Goal: Information Seeking & Learning: Find specific fact

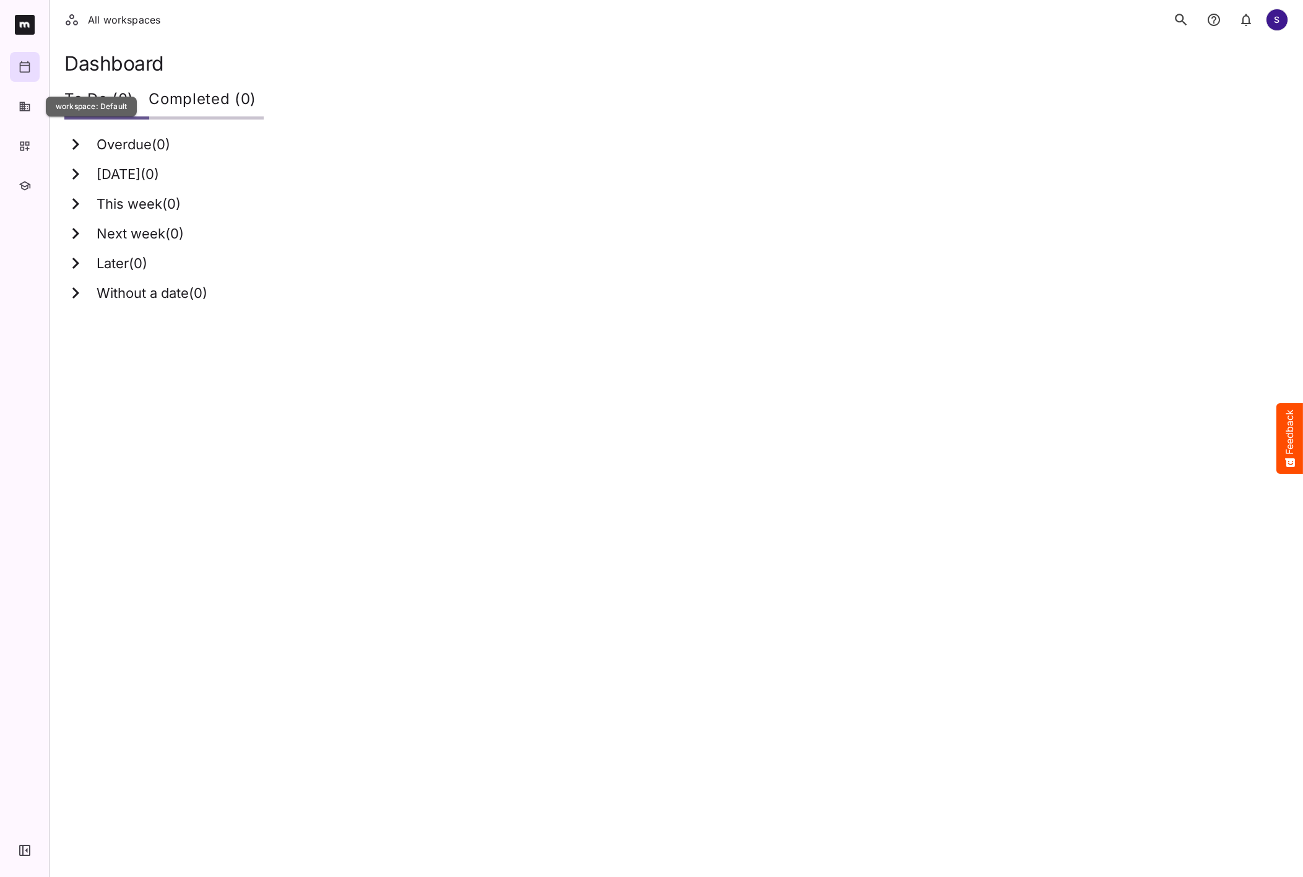
click at [25, 109] on icon "button" at bounding box center [25, 106] width 12 height 12
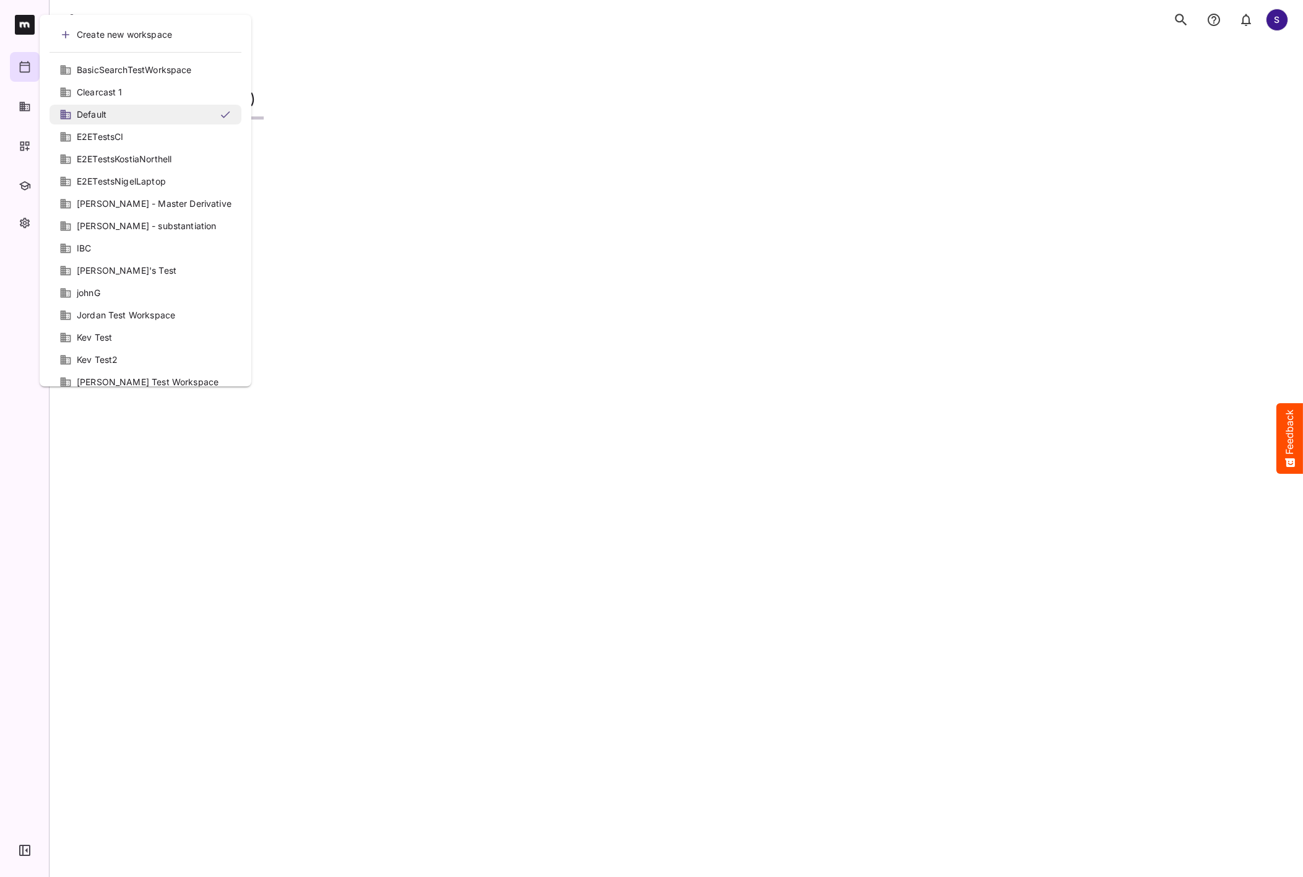
click at [132, 116] on div "Default" at bounding box center [145, 114] width 172 height 12
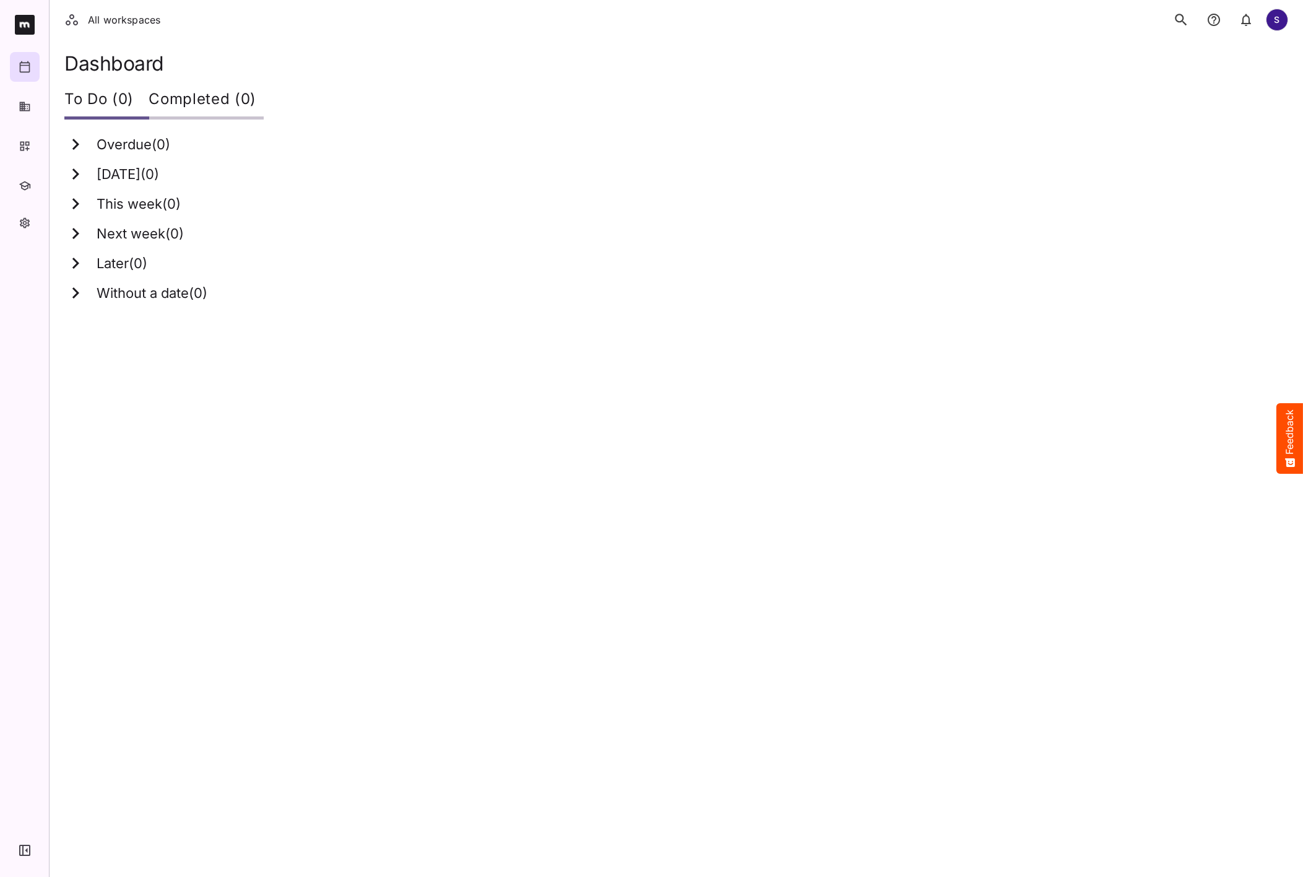
click at [25, 853] on icon "button" at bounding box center [24, 849] width 11 height 11
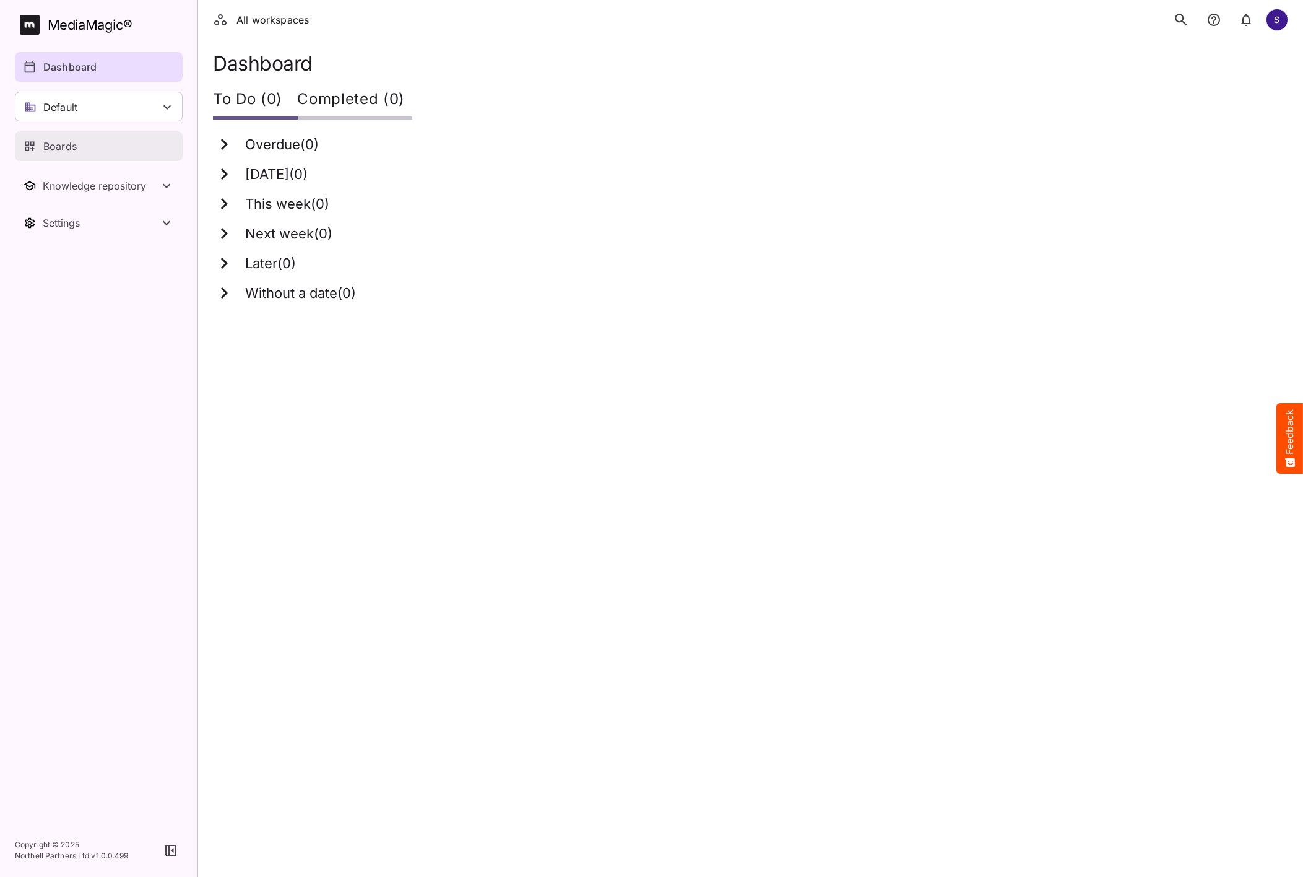
click at [109, 151] on div "Boards" at bounding box center [100, 146] width 152 height 15
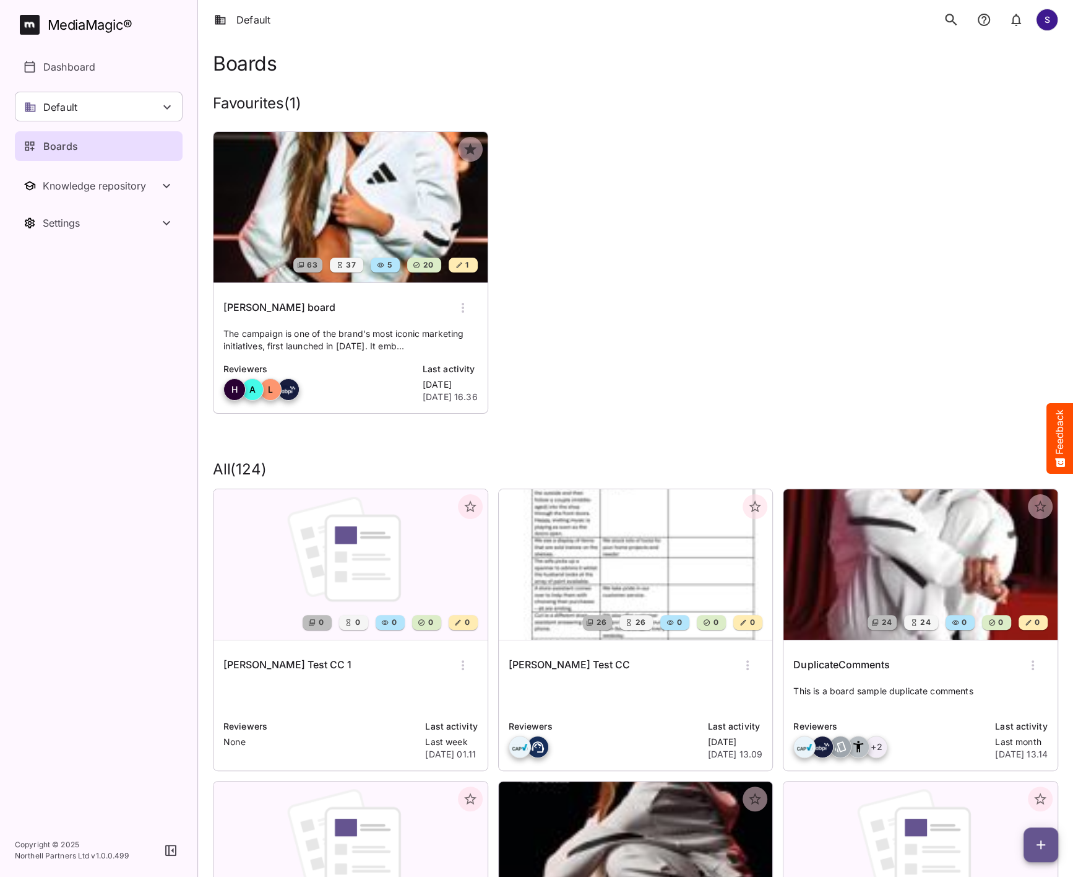
click at [943, 22] on icon "search" at bounding box center [951, 20] width 16 height 16
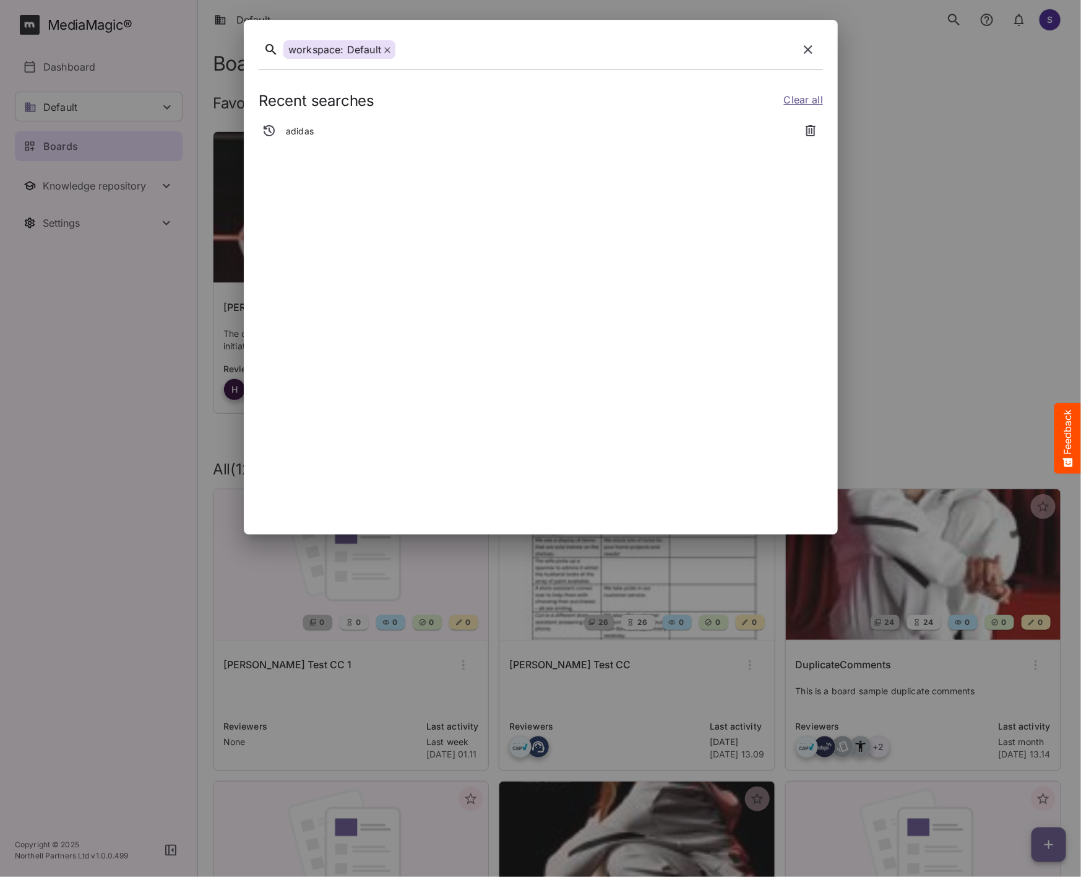
click at [810, 46] on icon "button" at bounding box center [808, 49] width 9 height 9
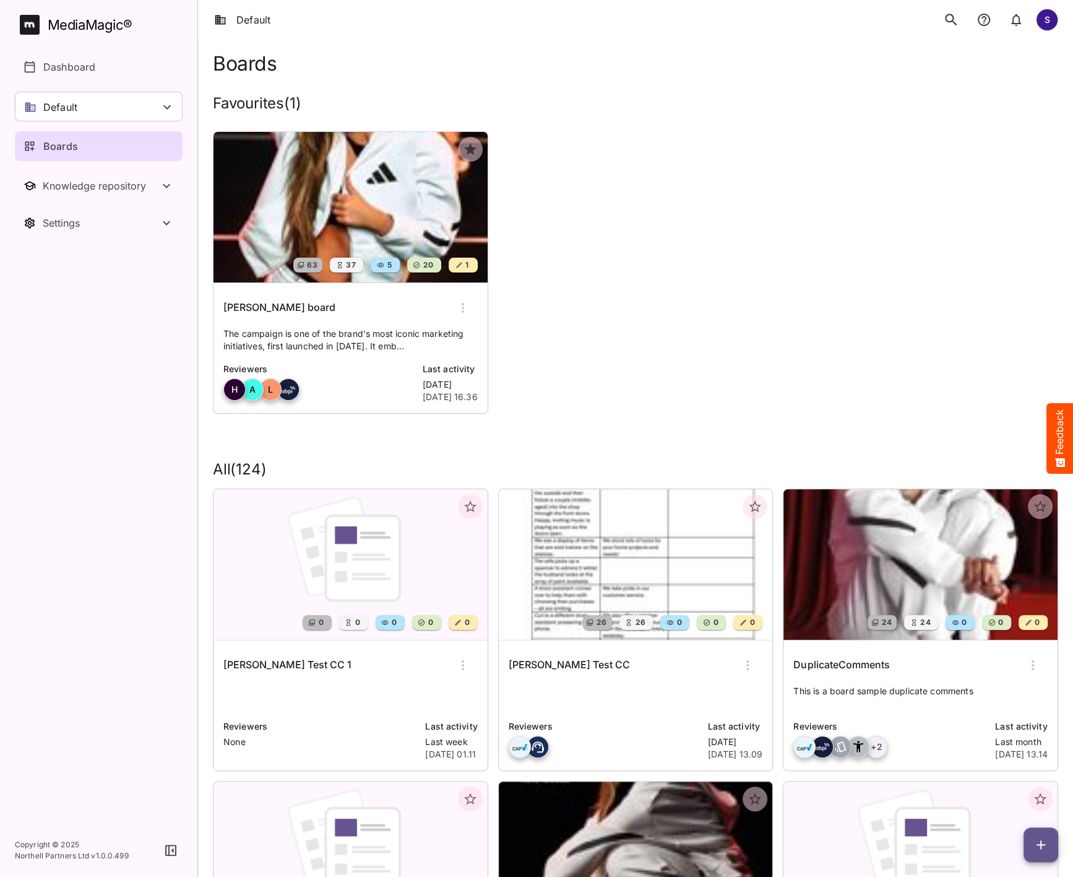
click at [115, 30] on div "MediaMagic ®" at bounding box center [90, 25] width 85 height 20
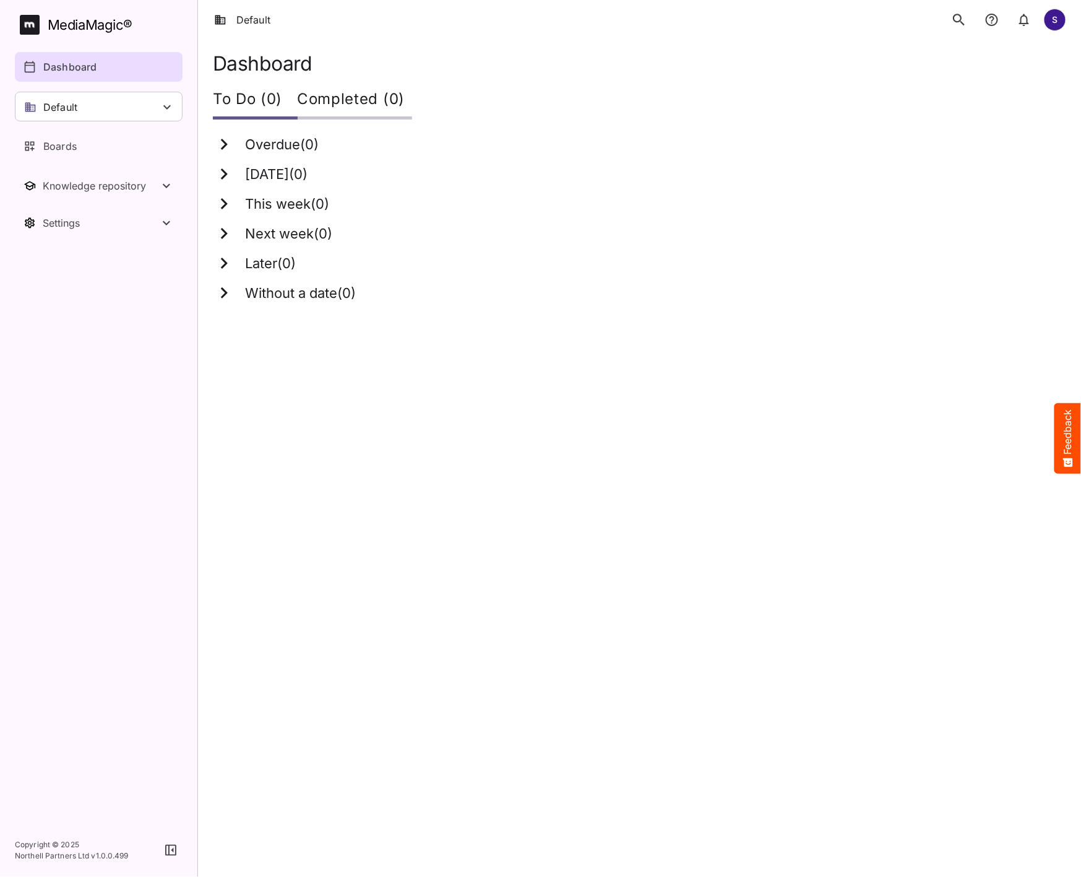
click at [962, 24] on icon "search" at bounding box center [959, 20] width 16 height 16
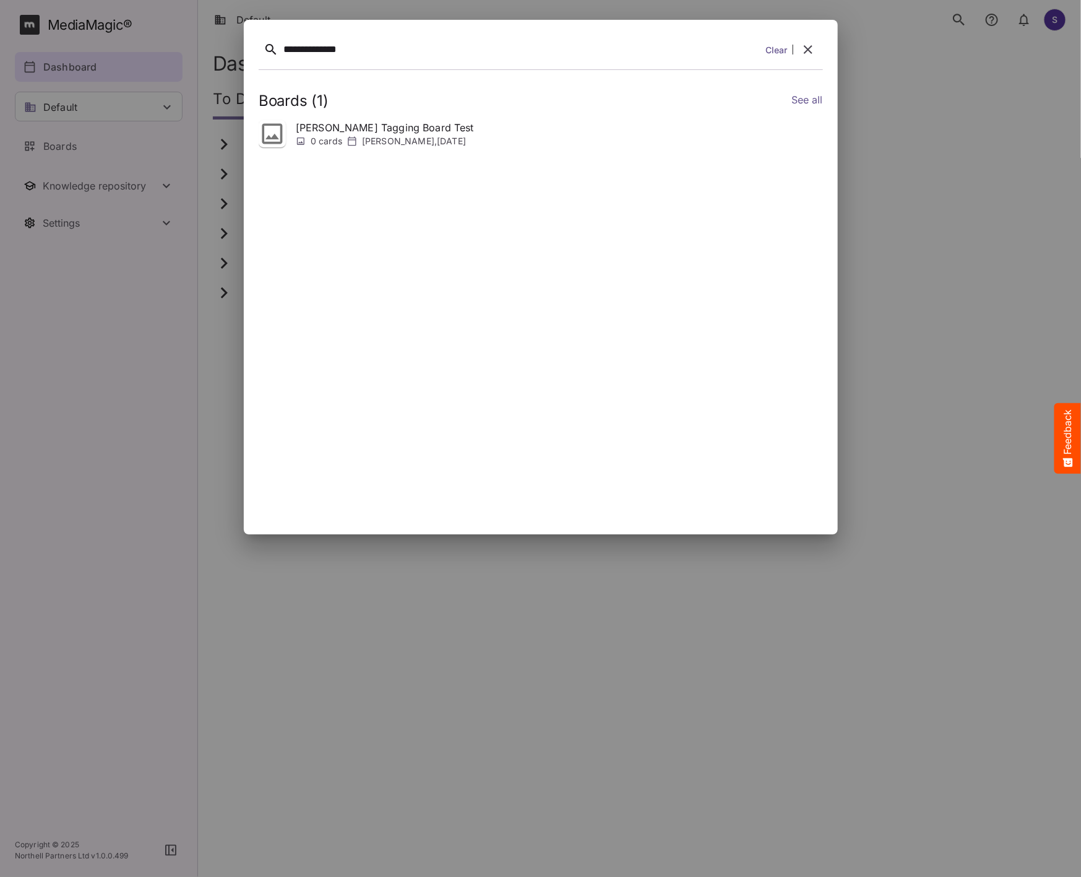
click at [792, 105] on link "See all" at bounding box center [807, 101] width 32 height 18
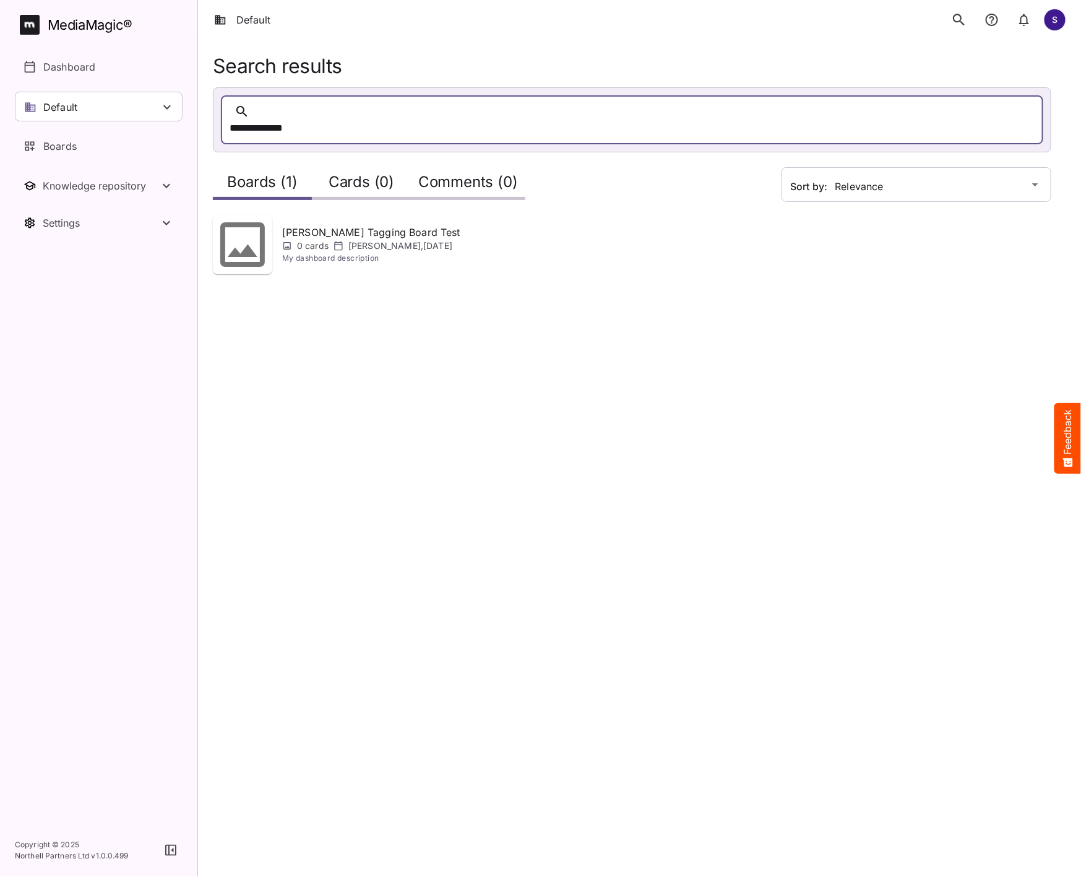
click at [89, 24] on div "MediaMagic ®" at bounding box center [90, 25] width 85 height 20
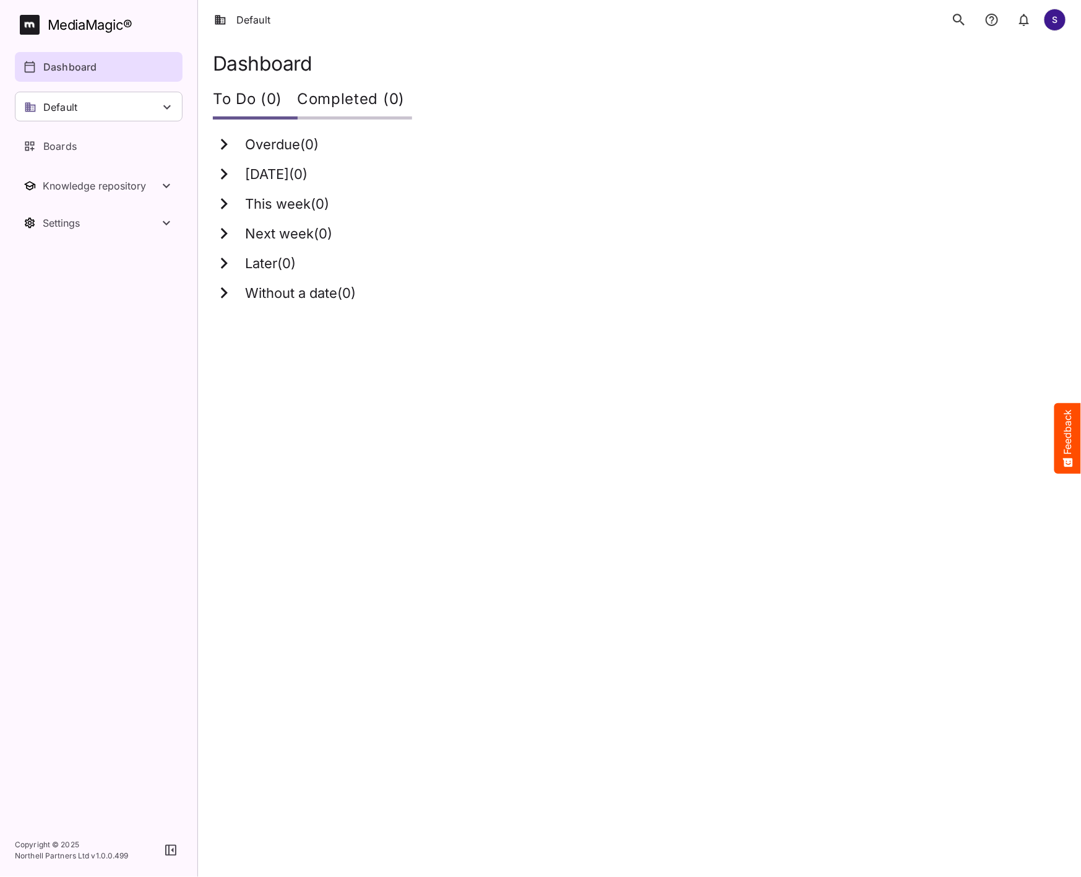
click at [968, 26] on button "search" at bounding box center [960, 20] width 26 height 26
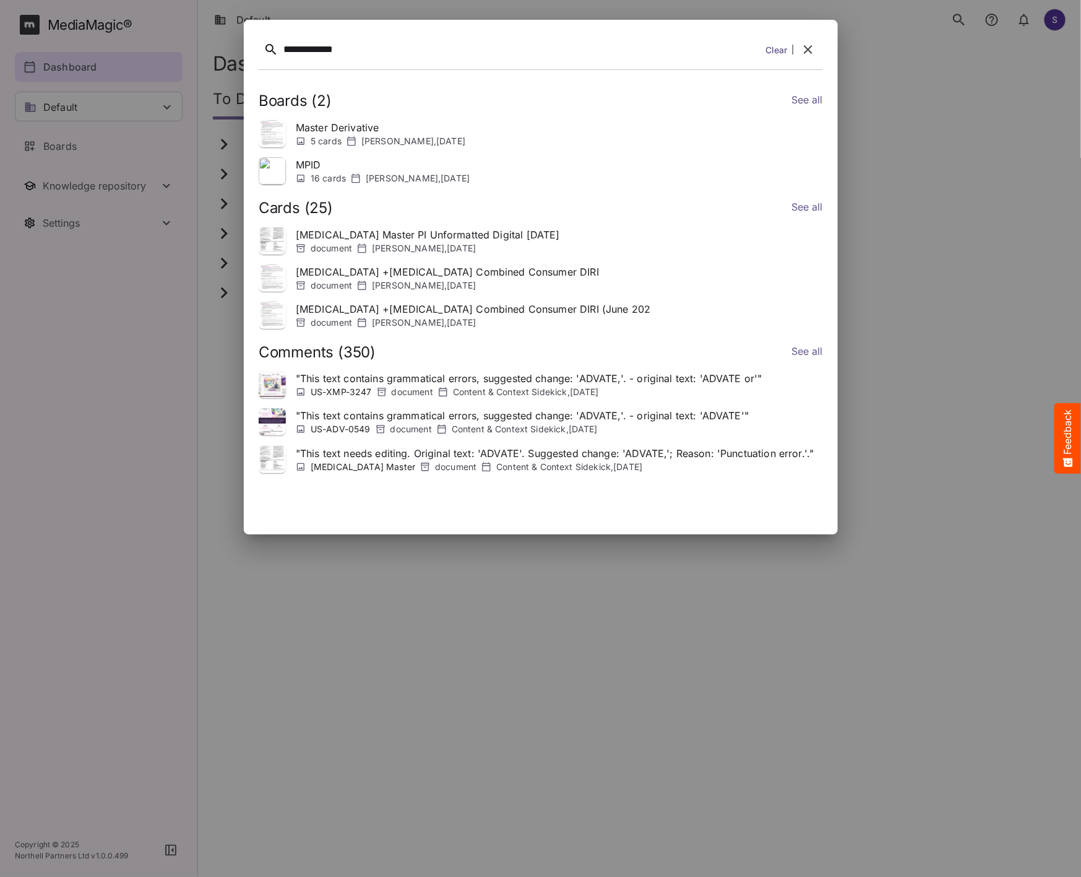
click at [813, 210] on link "See all" at bounding box center [807, 208] width 32 height 18
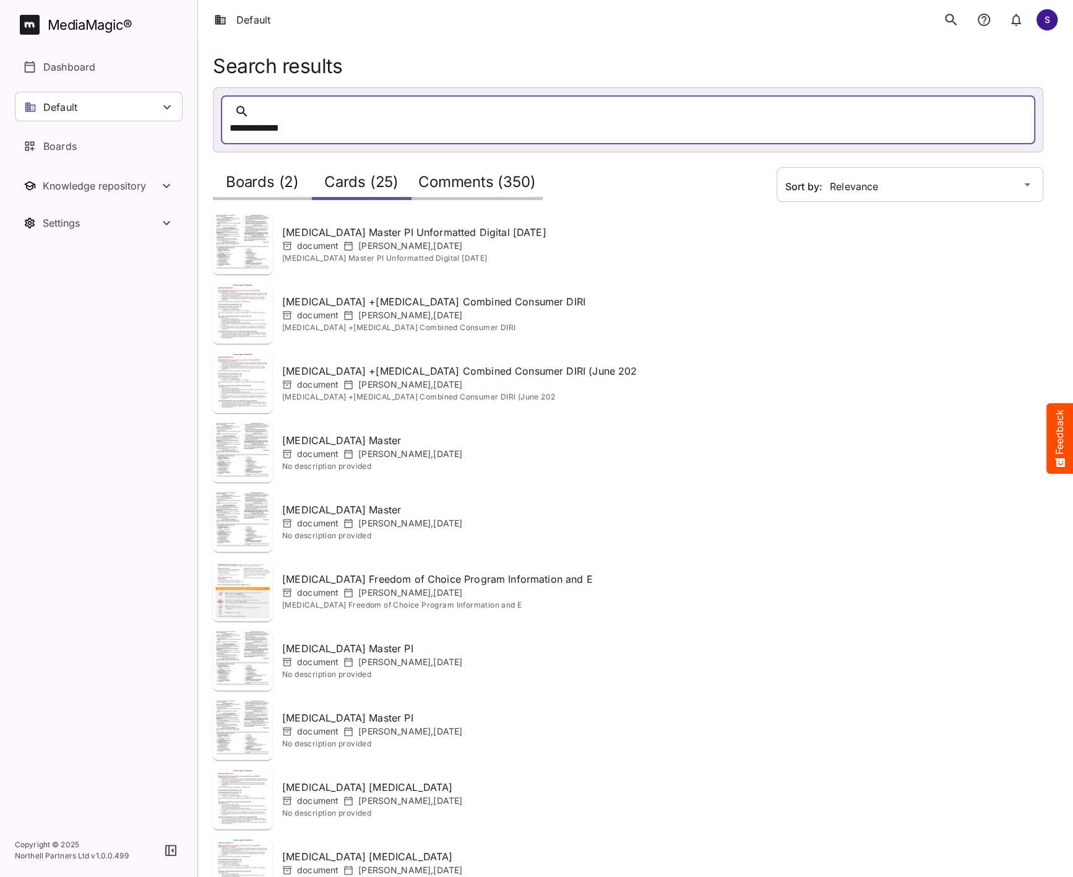
click at [953, 20] on icon "search" at bounding box center [951, 20] width 16 height 16
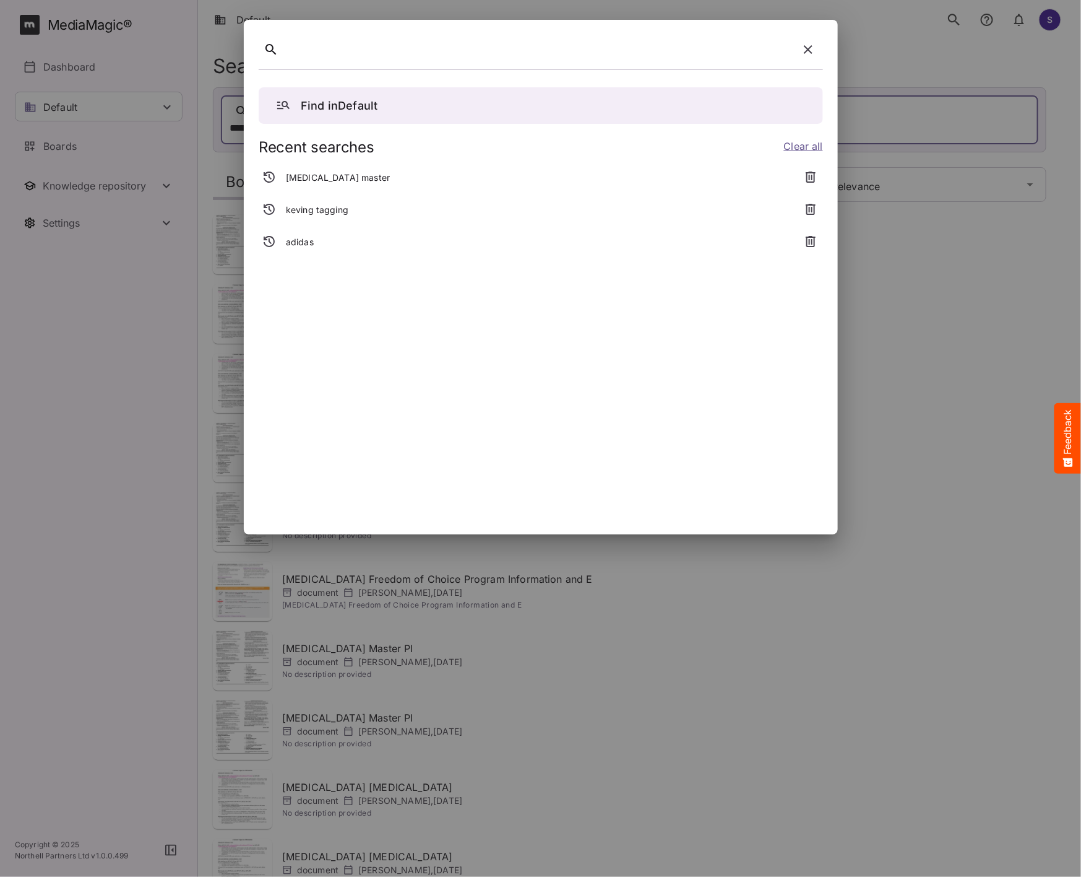
click at [369, 47] on div at bounding box center [539, 49] width 510 height 19
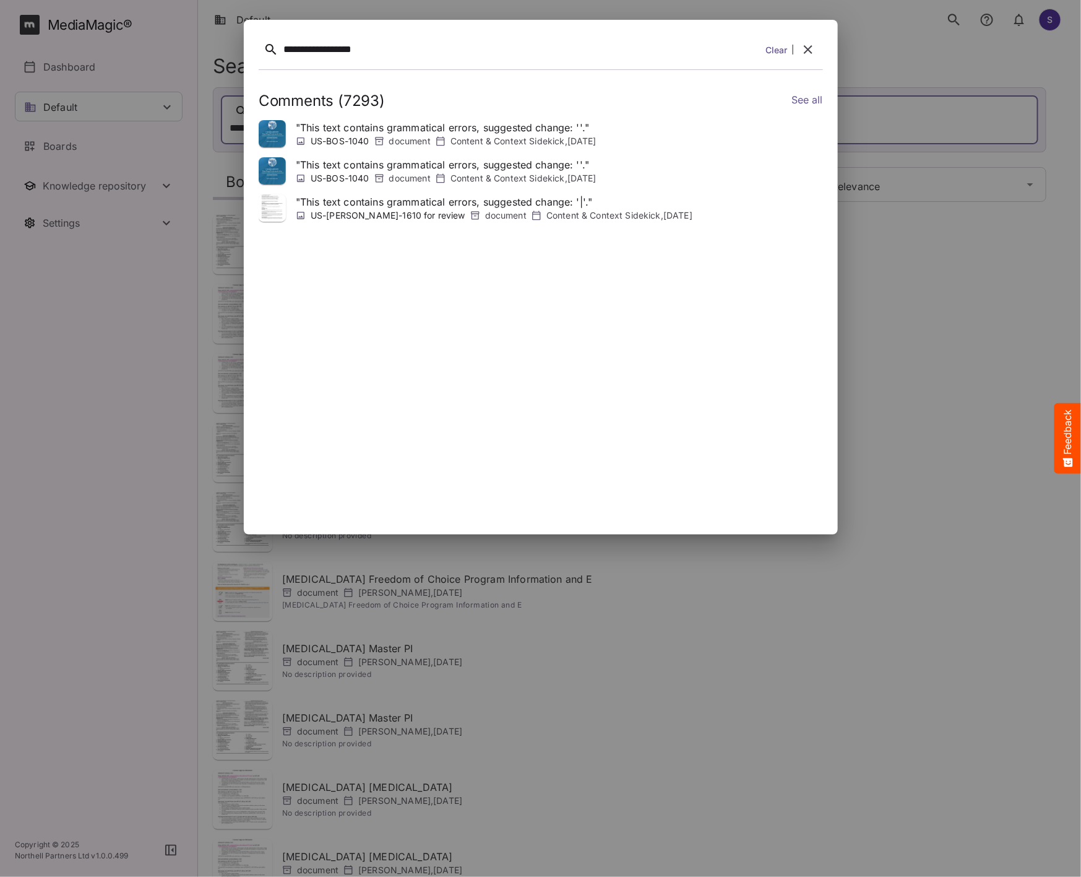
click at [814, 95] on link "See all" at bounding box center [807, 101] width 32 height 18
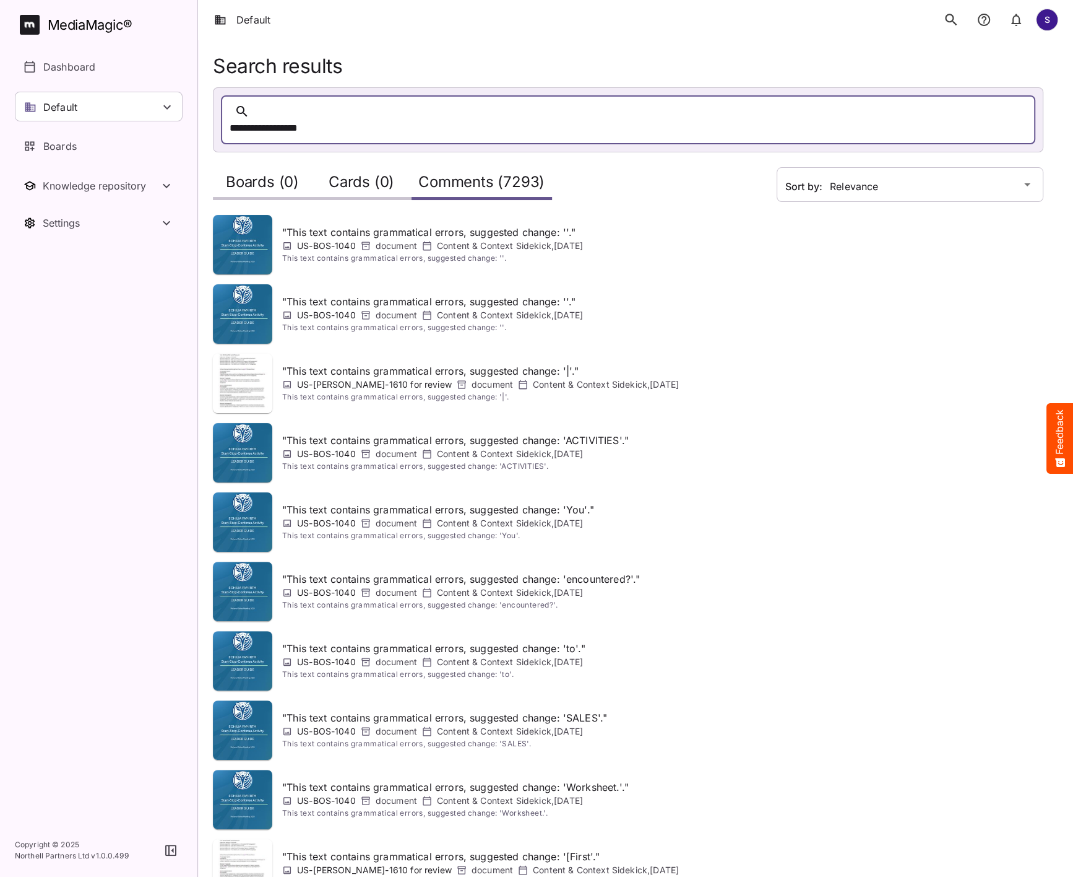
click at [407, 294] on p "" This text contains grammatical errors, suggested change: ''. "" at bounding box center [432, 301] width 301 height 15
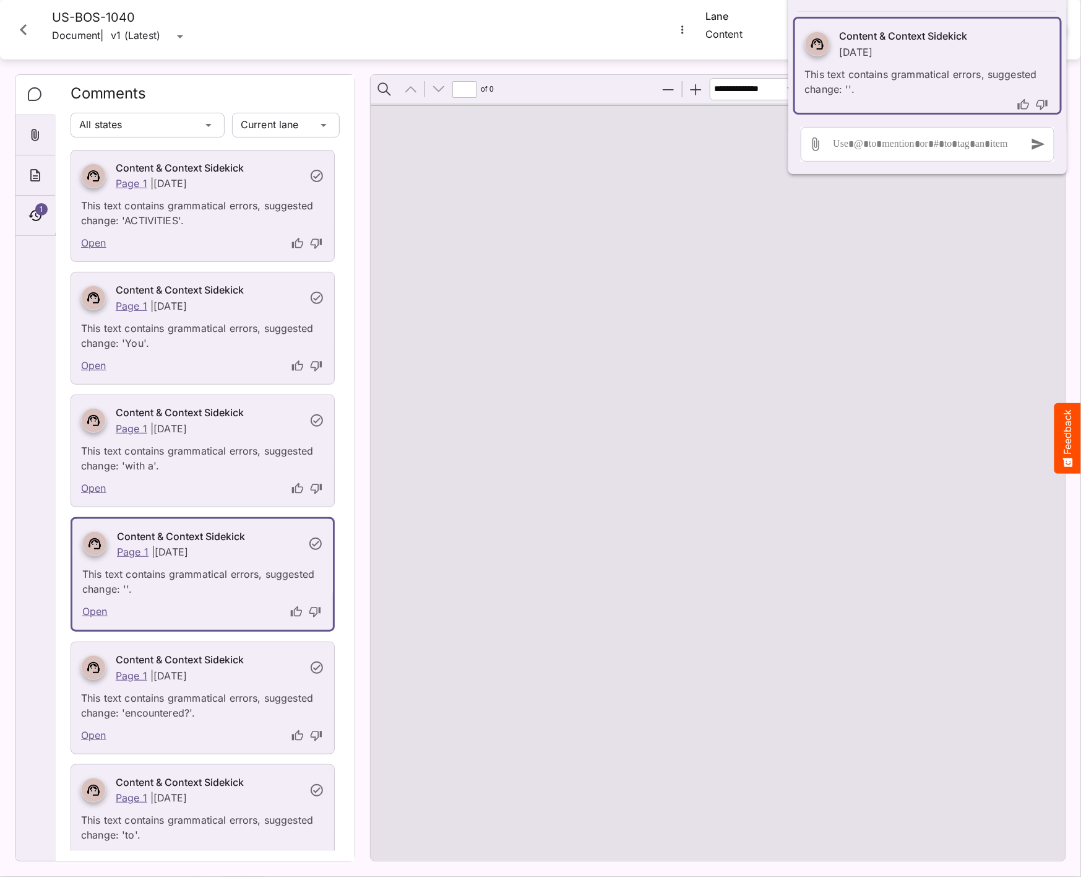
scroll to position [168, 0]
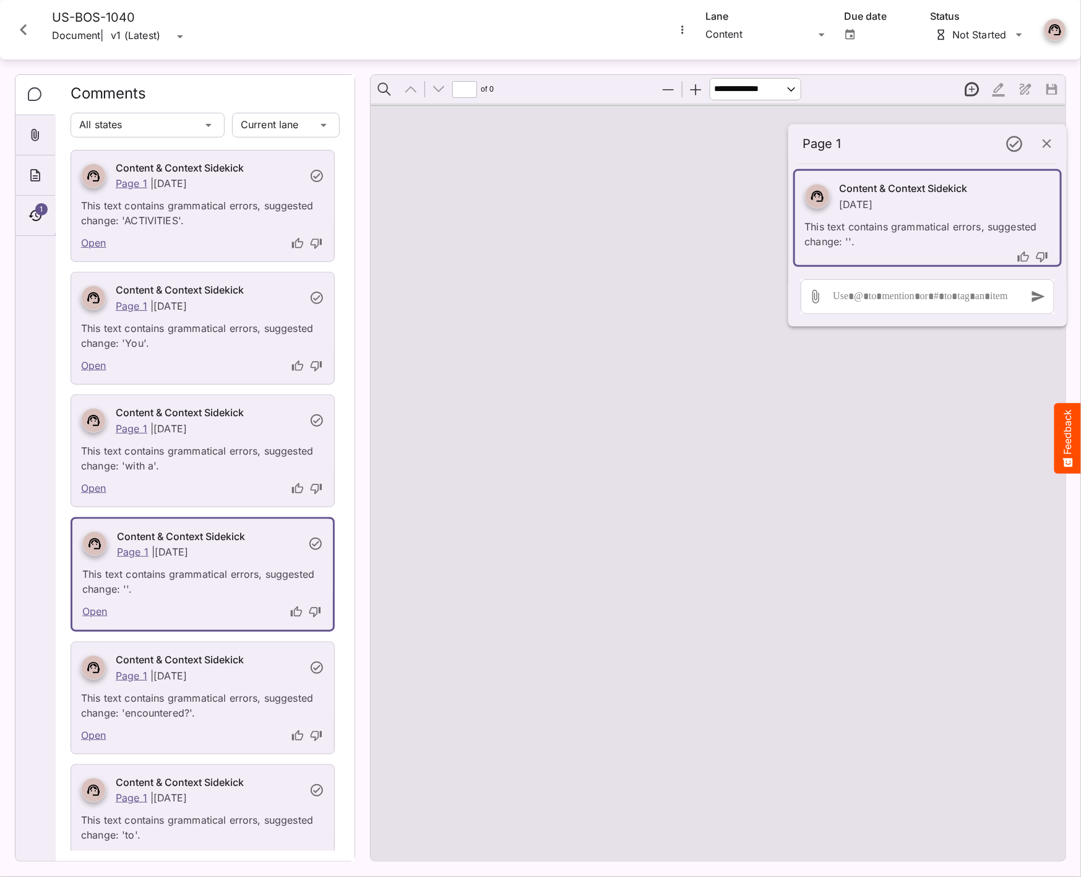
type input "*"
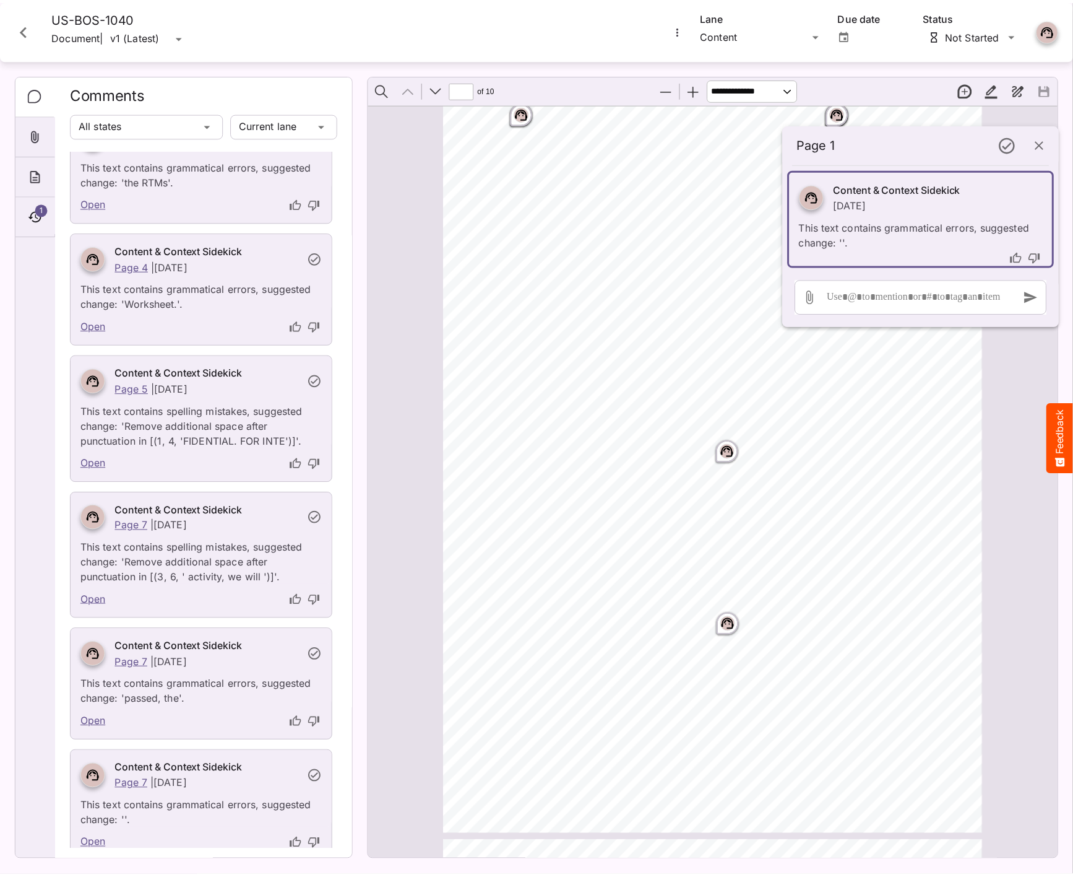
scroll to position [1538, 0]
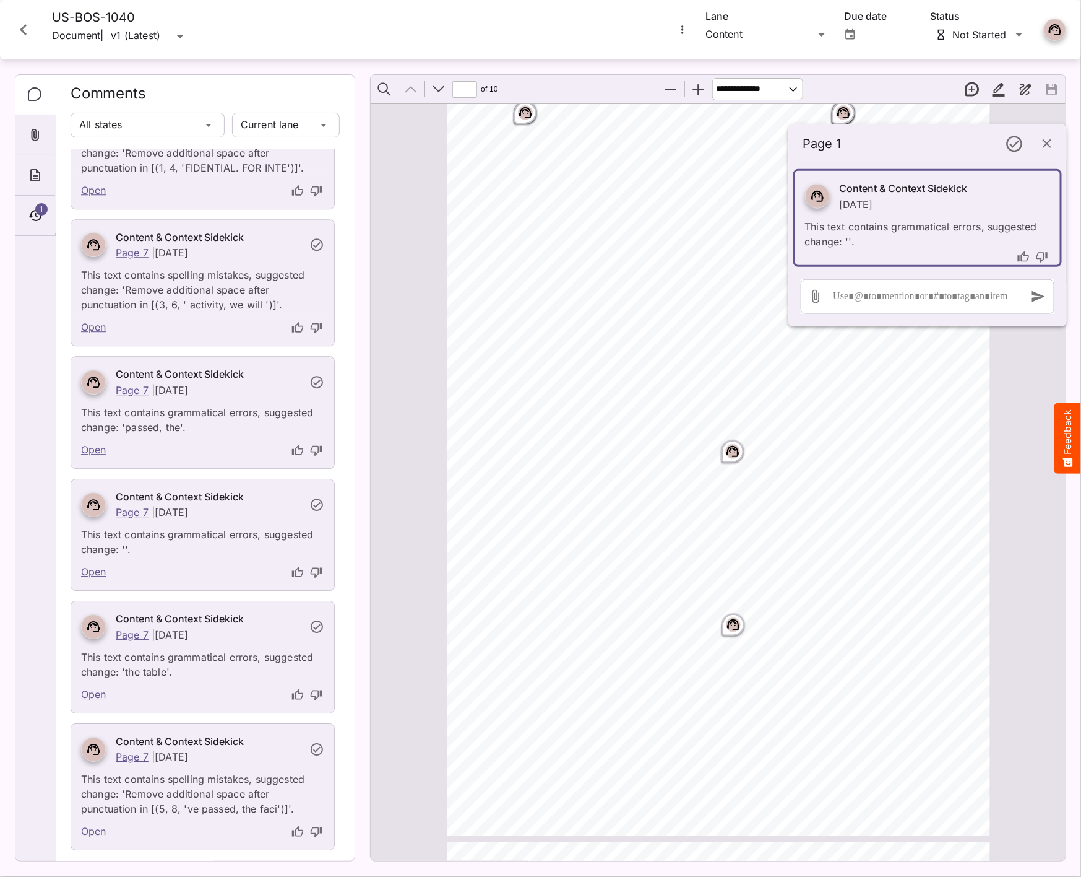
click at [22, 38] on icon "Close card" at bounding box center [23, 30] width 22 height 22
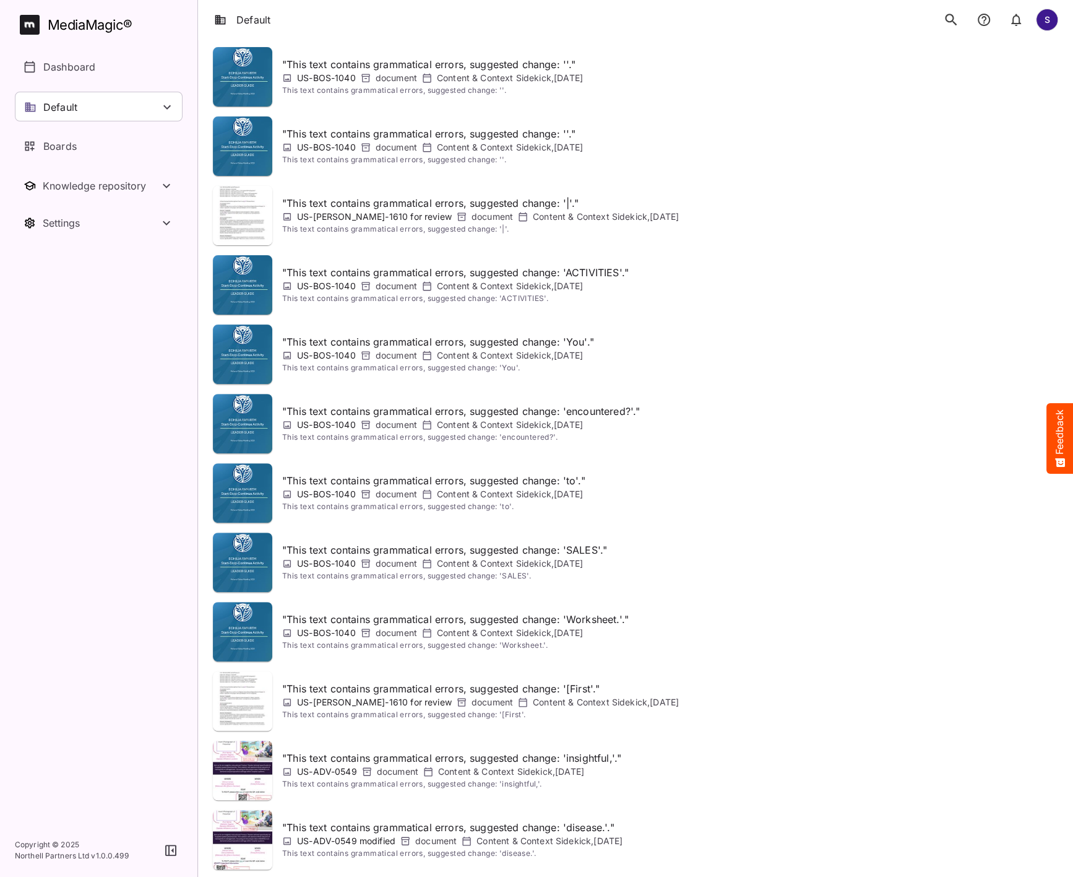
scroll to position [0, 0]
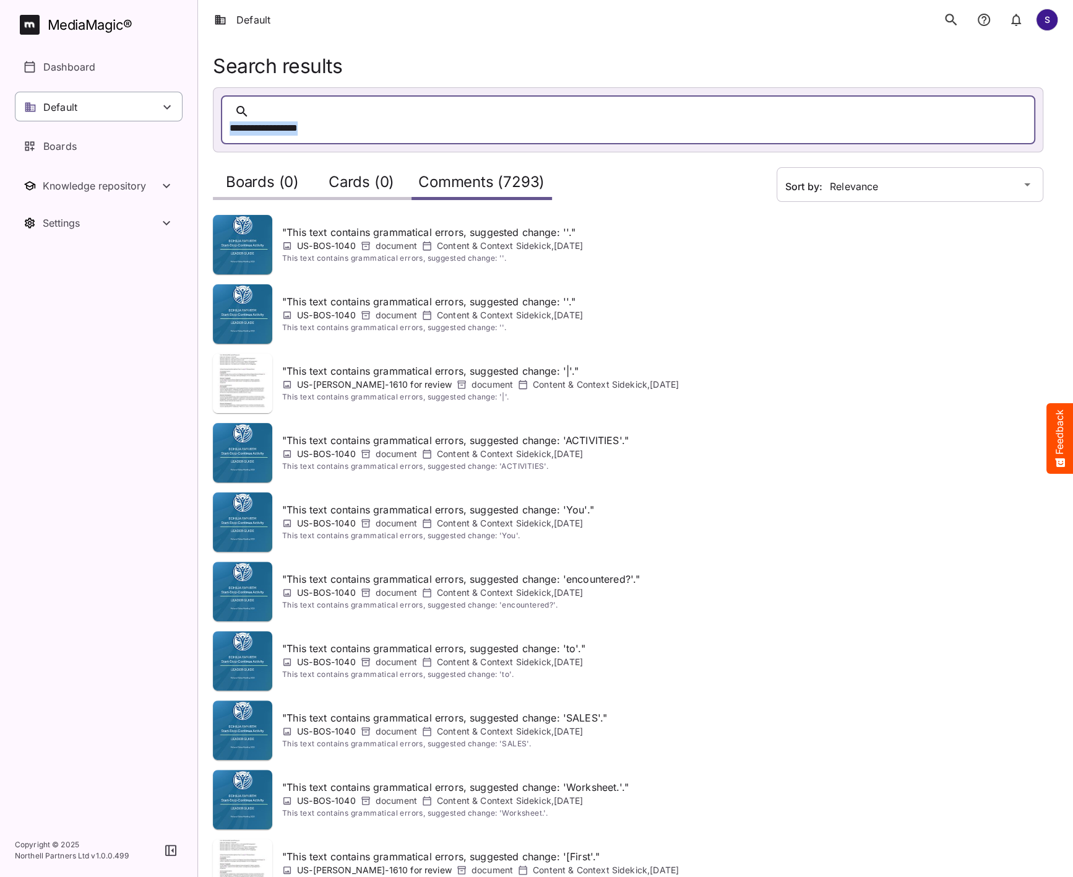
drag, startPoint x: 430, startPoint y: 110, endPoint x: 161, endPoint y: 110, distance: 269.3
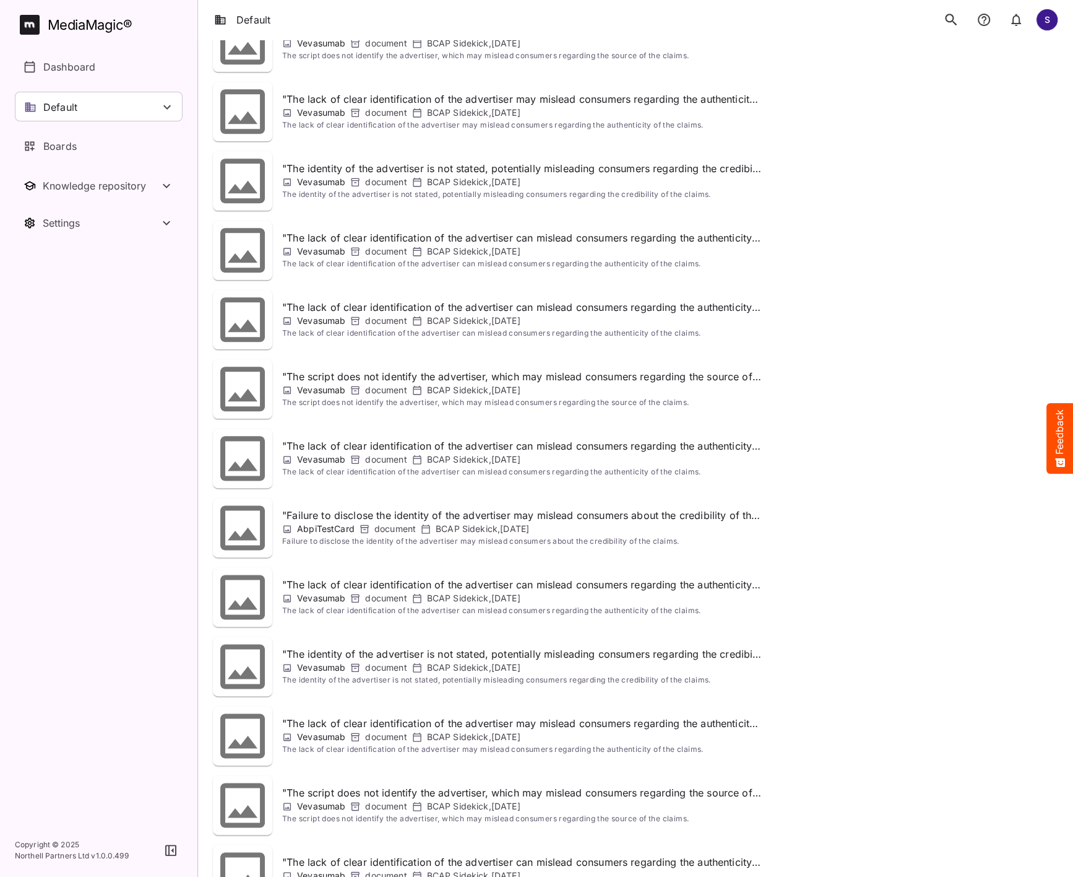
scroll to position [1234, 0]
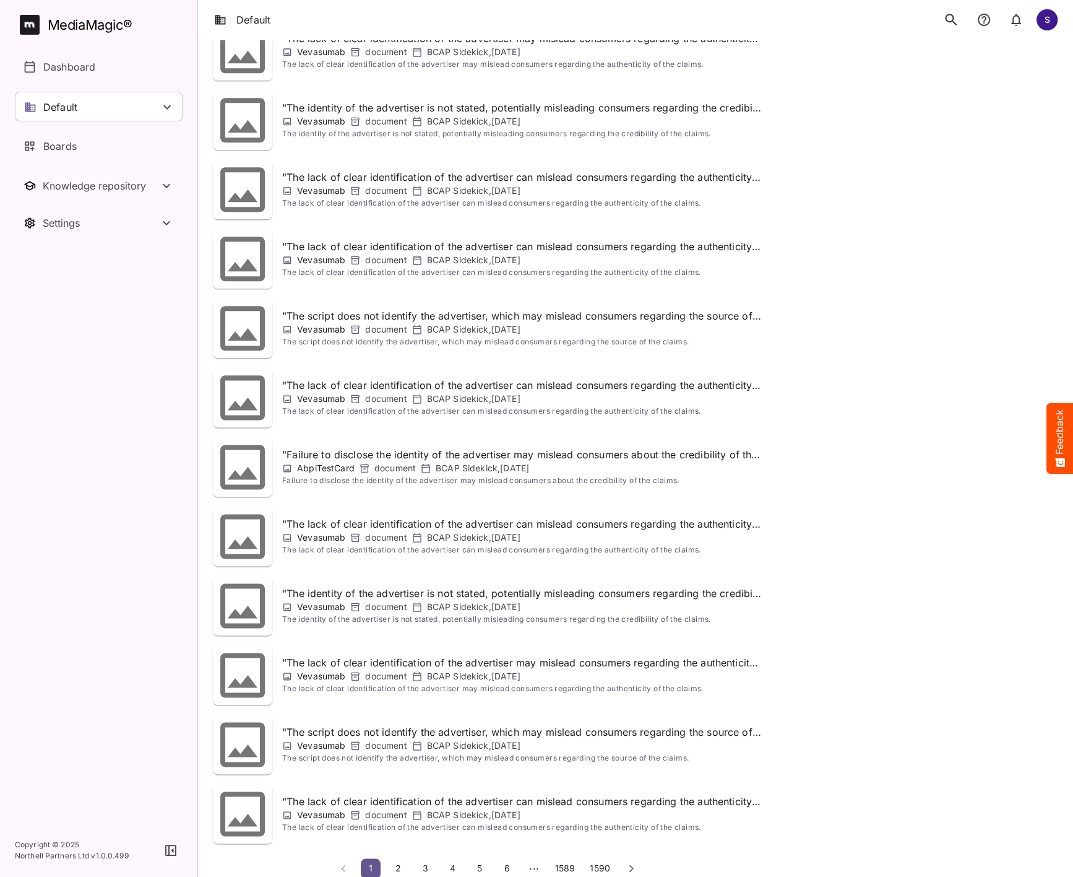
click at [449, 862] on span "4" at bounding box center [452, 867] width 12 height 11
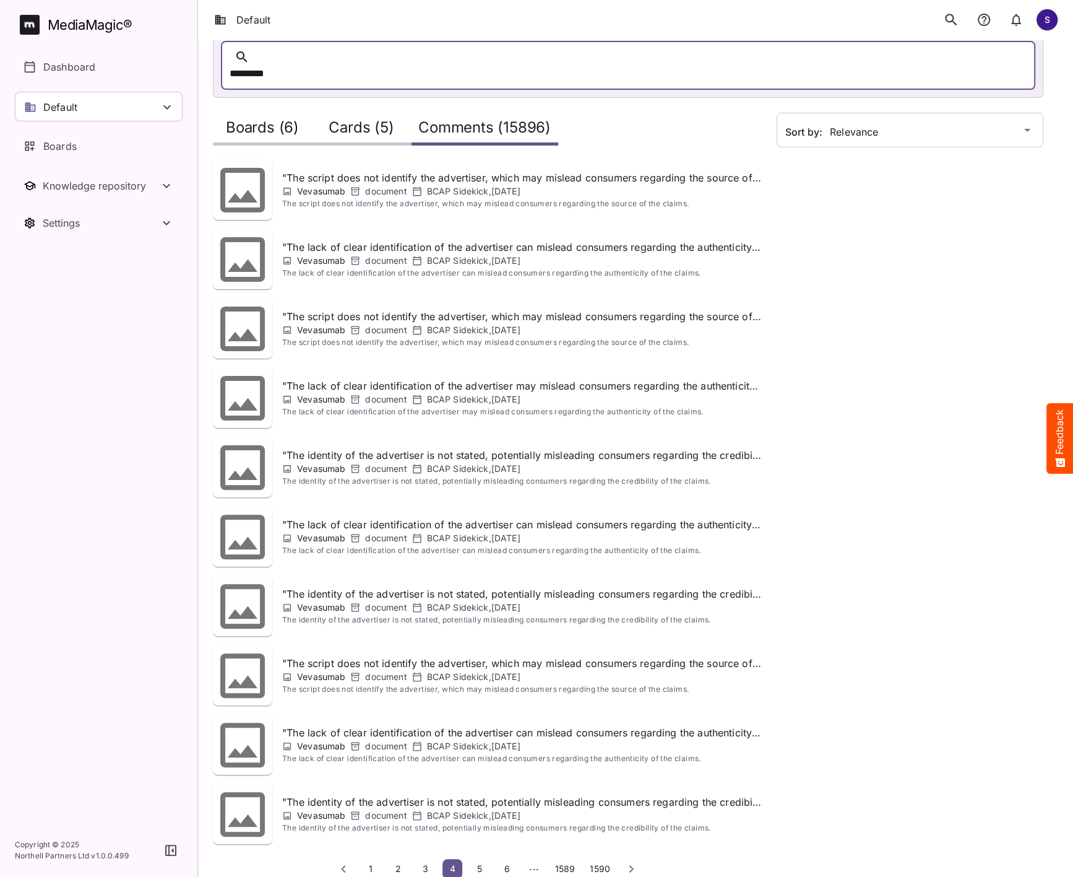
scroll to position [55, 0]
click at [504, 862] on span "6" at bounding box center [507, 867] width 12 height 11
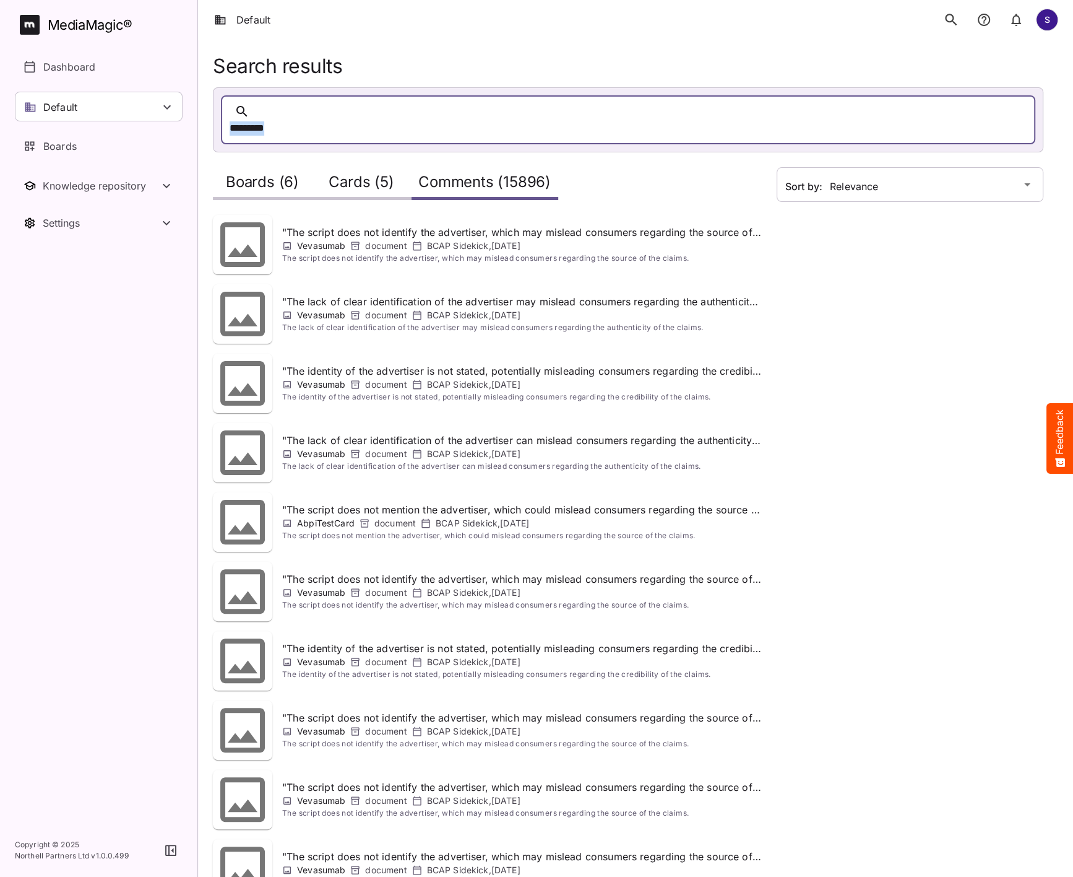
drag, startPoint x: 355, startPoint y: 112, endPoint x: 221, endPoint y: 111, distance: 134.3
click at [221, 111] on div "*********" at bounding box center [628, 119] width 815 height 49
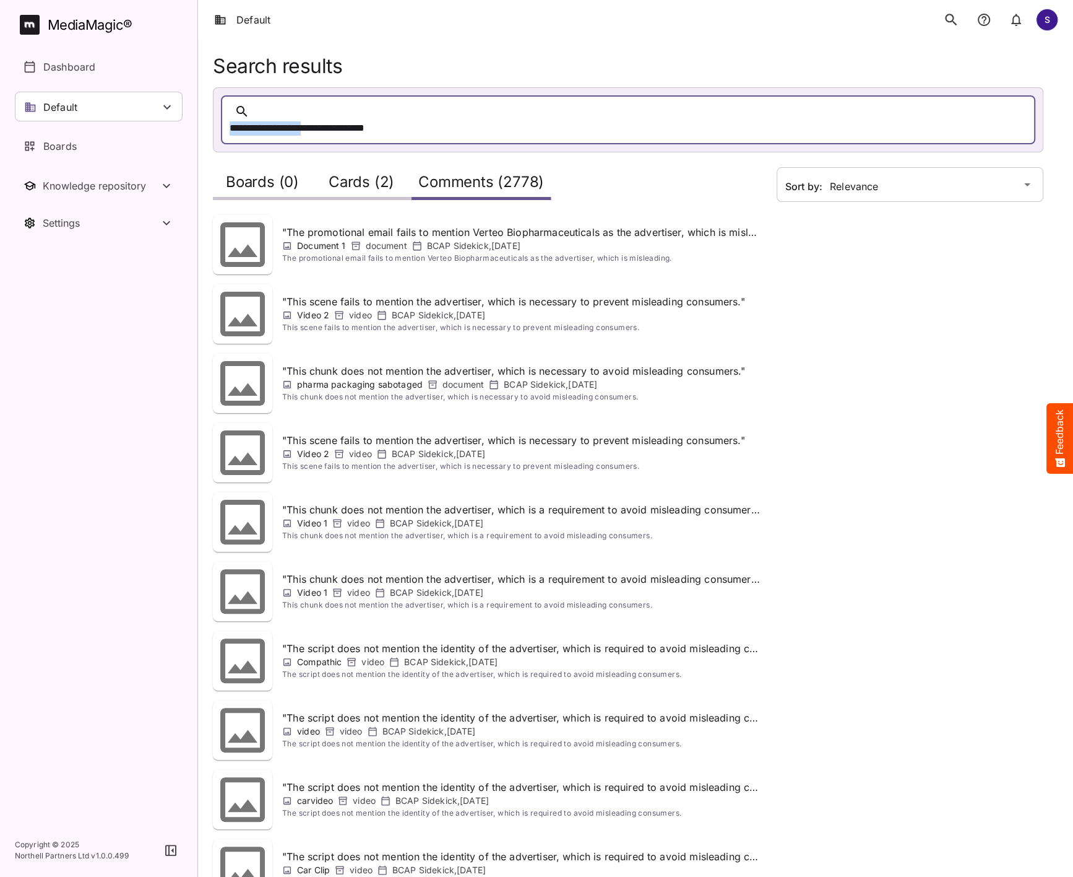
drag, startPoint x: 347, startPoint y: 116, endPoint x: 220, endPoint y: 118, distance: 126.3
click at [220, 118] on div "**********" at bounding box center [629, 120] width 830 height 64
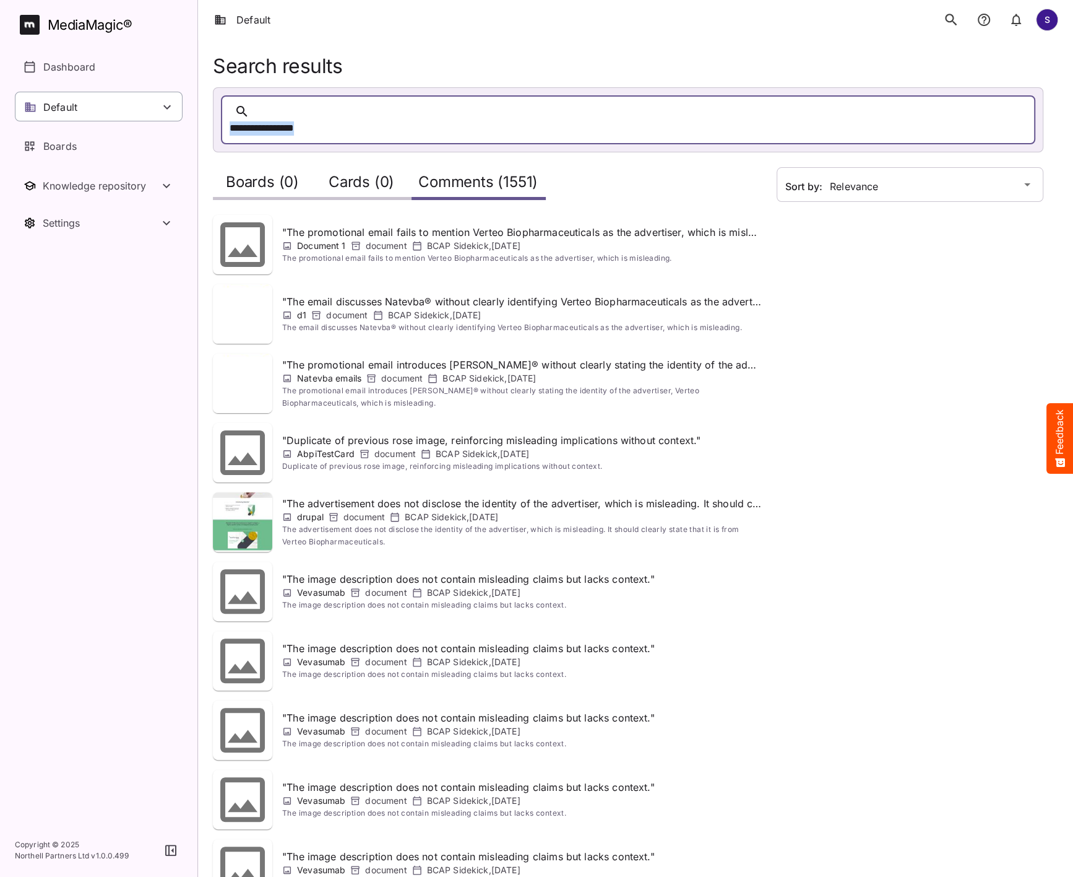
drag, startPoint x: 365, startPoint y: 112, endPoint x: 174, endPoint y: 112, distance: 191.3
click at [296, 119] on div "**********" at bounding box center [616, 128] width 773 height 19
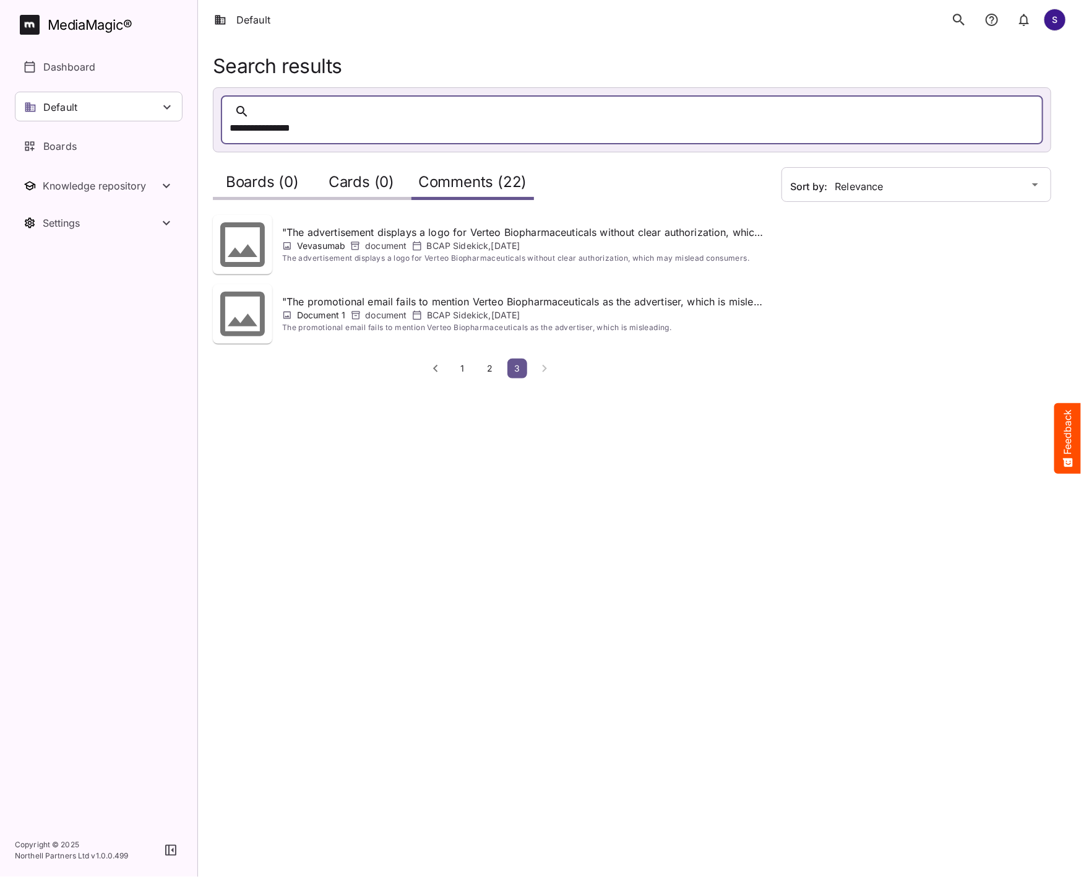
click at [464, 363] on span "1" at bounding box center [463, 368] width 12 height 11
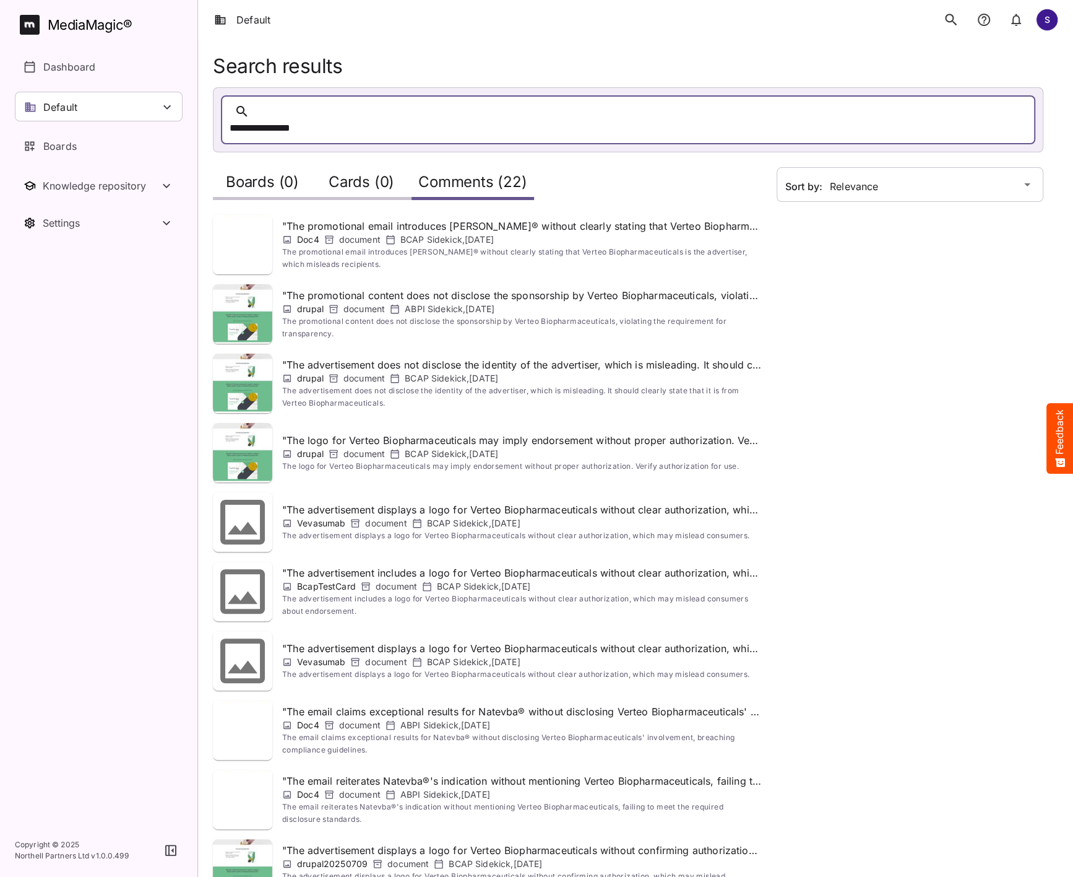
click at [292, 119] on div "**********" at bounding box center [616, 128] width 773 height 19
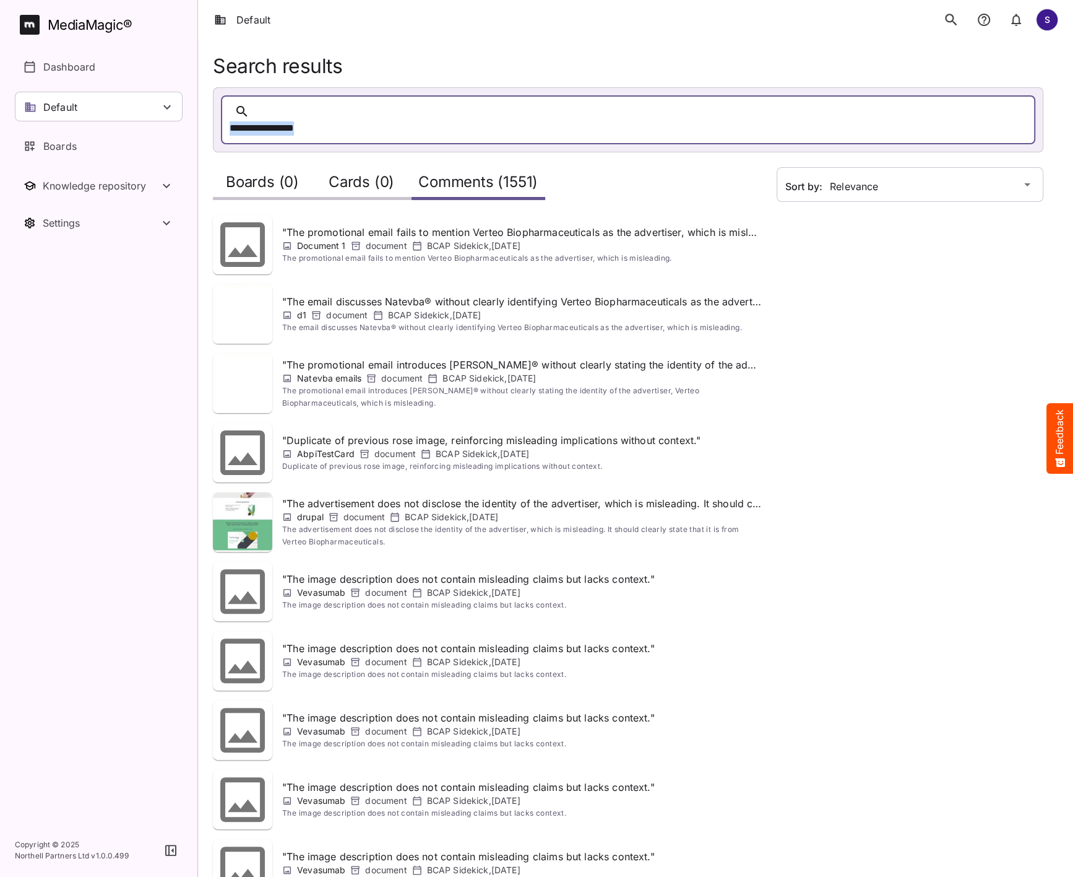
drag, startPoint x: 370, startPoint y: 107, endPoint x: 385, endPoint y: 116, distance: 17.2
click at [385, 116] on div "**********" at bounding box center [628, 119] width 815 height 49
copy div "**********"
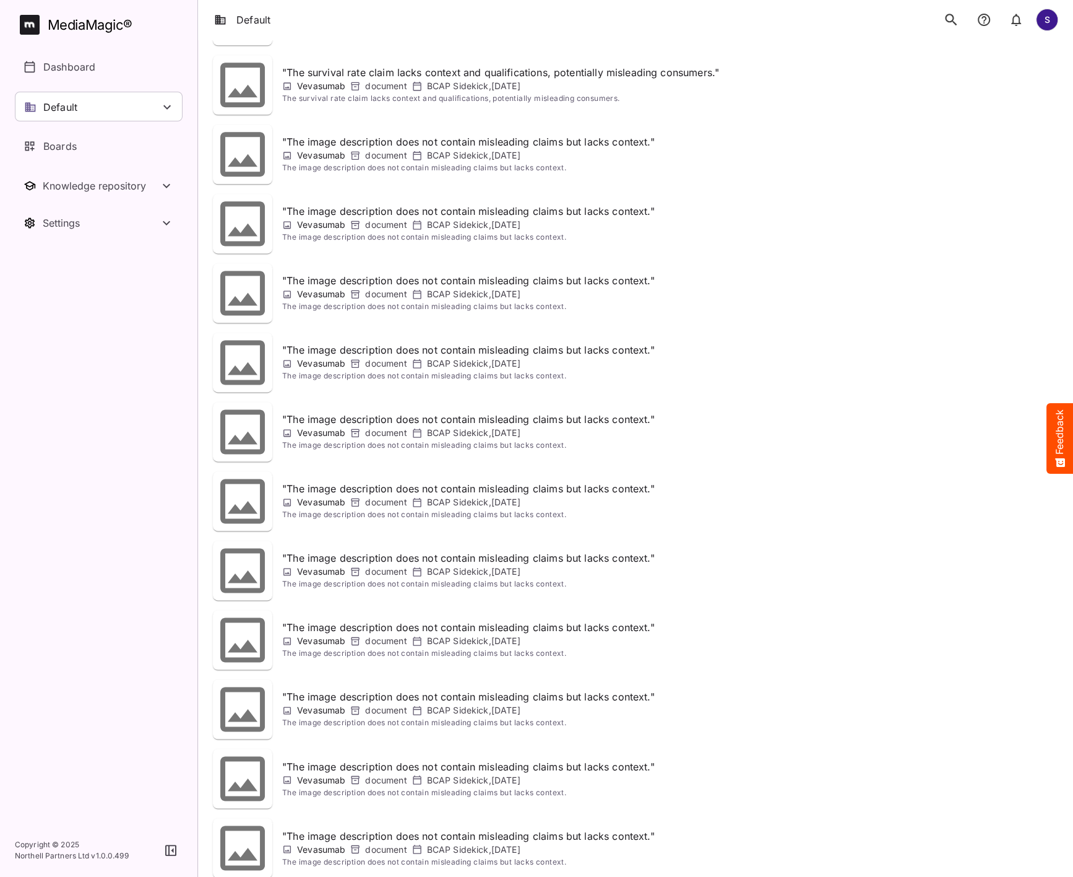
scroll to position [1442, 0]
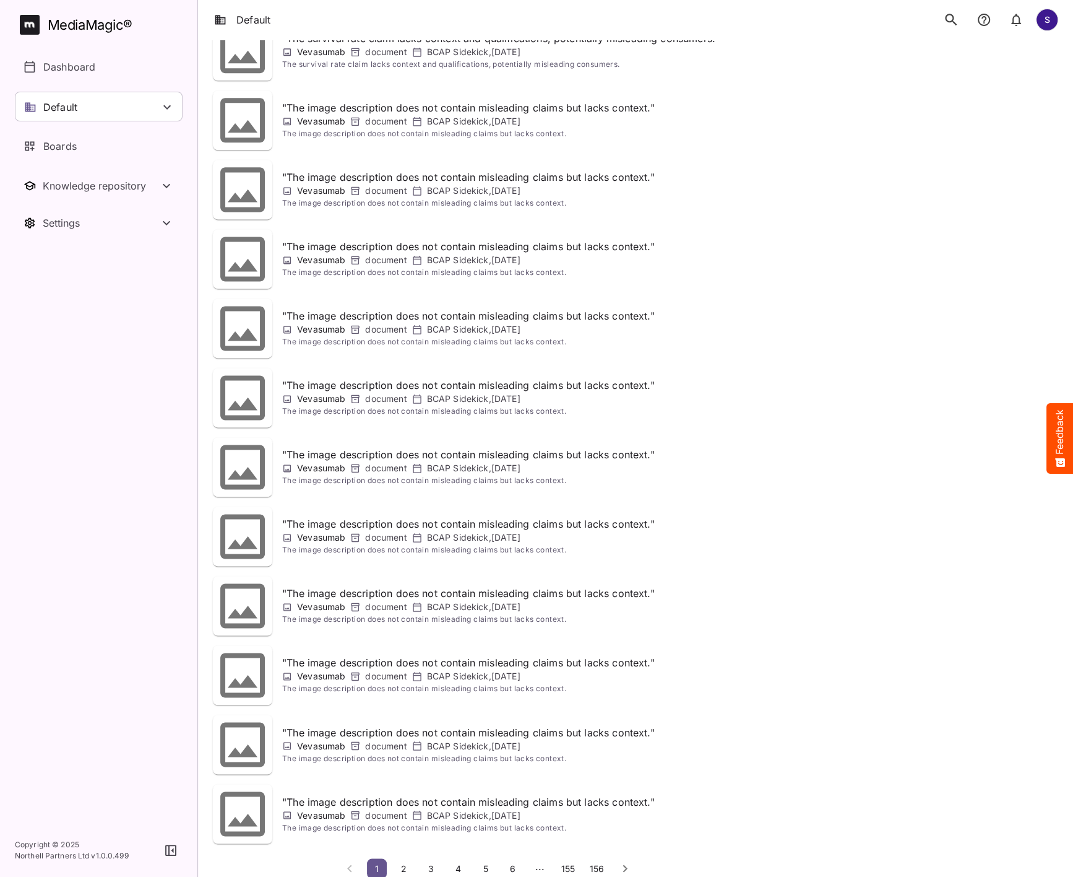
click at [513, 862] on span "6" at bounding box center [513, 867] width 12 height 11
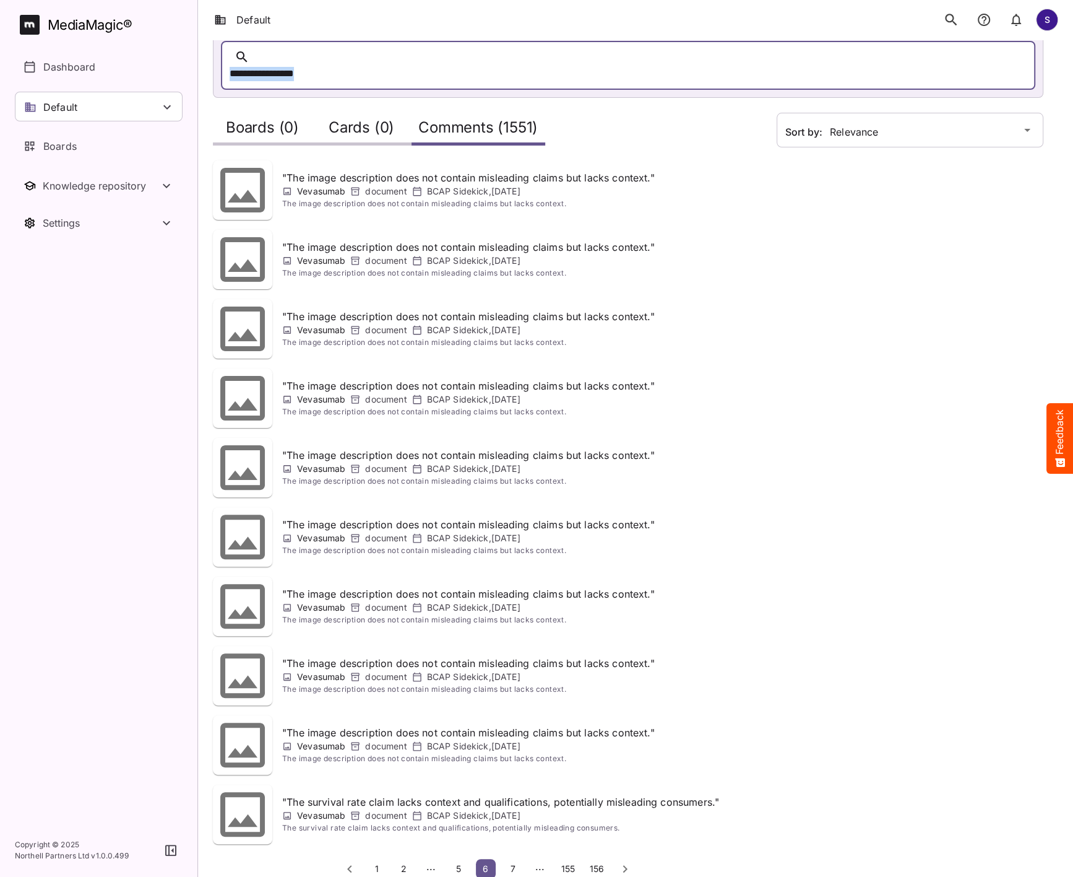
scroll to position [55, 0]
click at [600, 862] on span "156" at bounding box center [597, 867] width 14 height 11
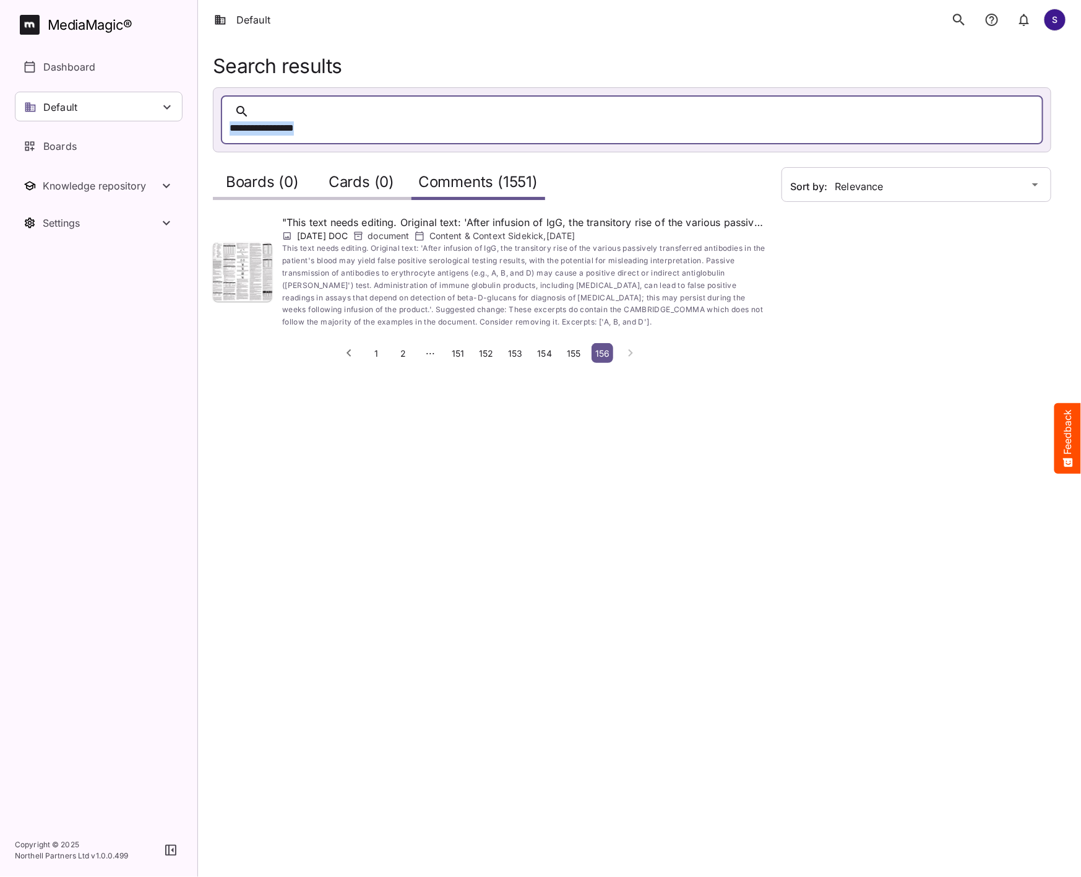
click at [574, 348] on span "155" at bounding box center [574, 353] width 14 height 11
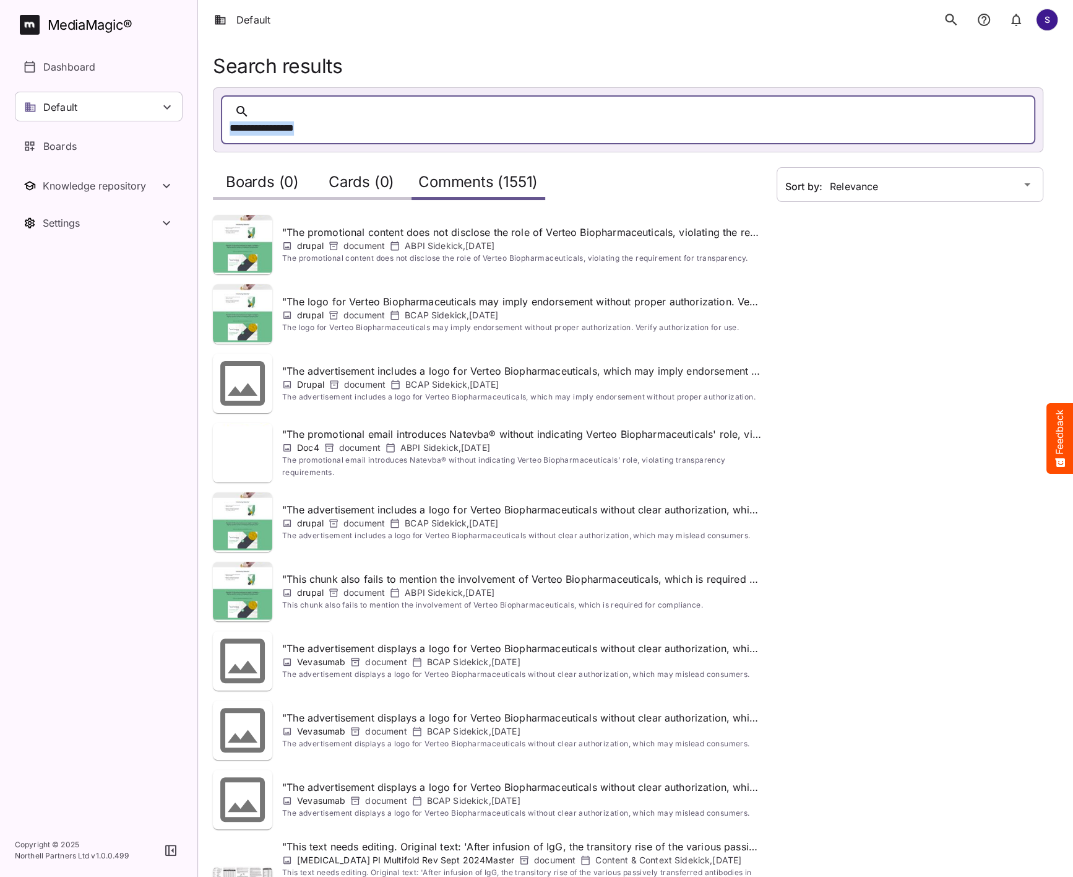
scroll to position [121, 0]
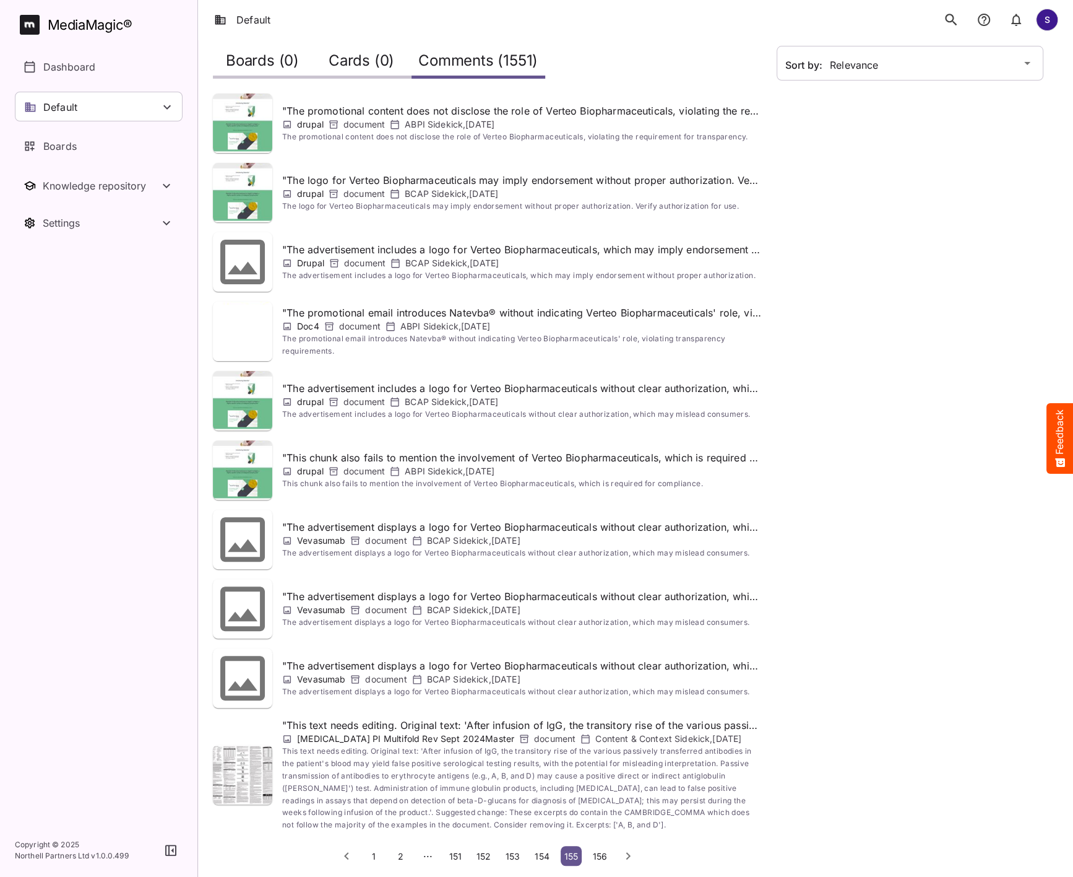
click at [537, 851] on span "154" at bounding box center [542, 856] width 14 height 11
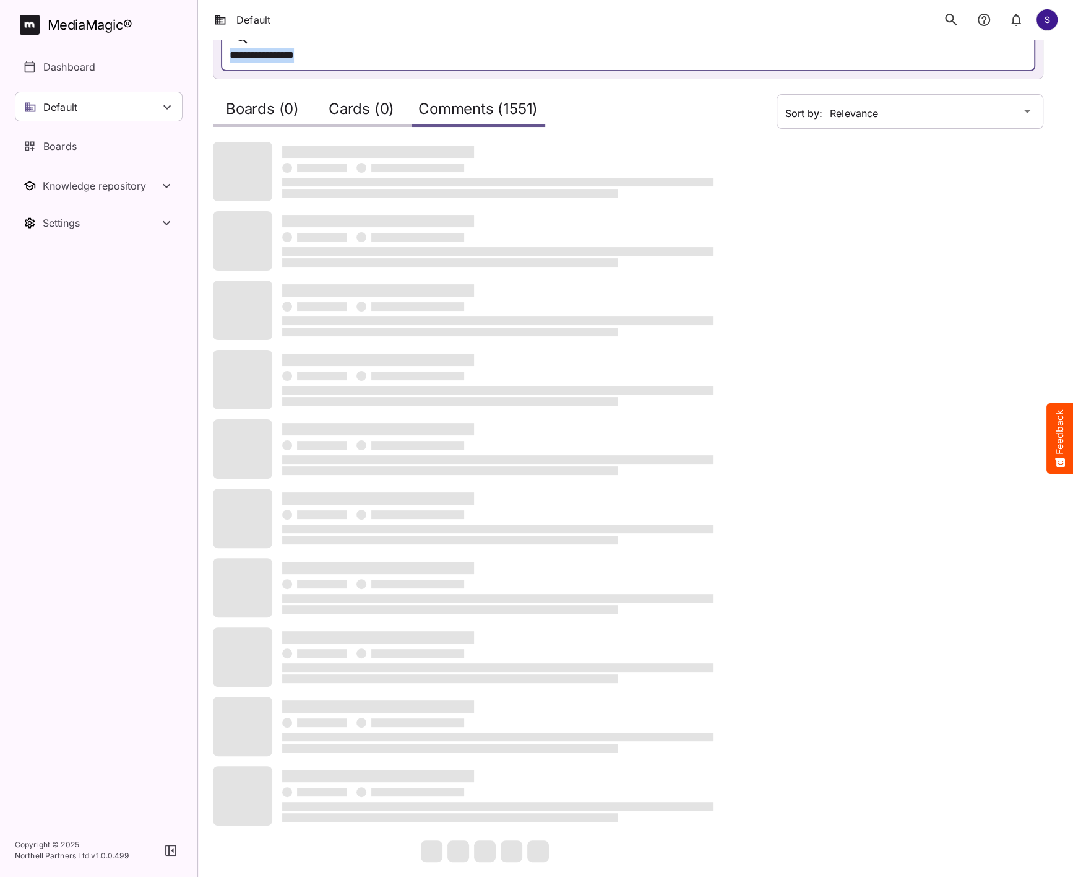
scroll to position [0, 0]
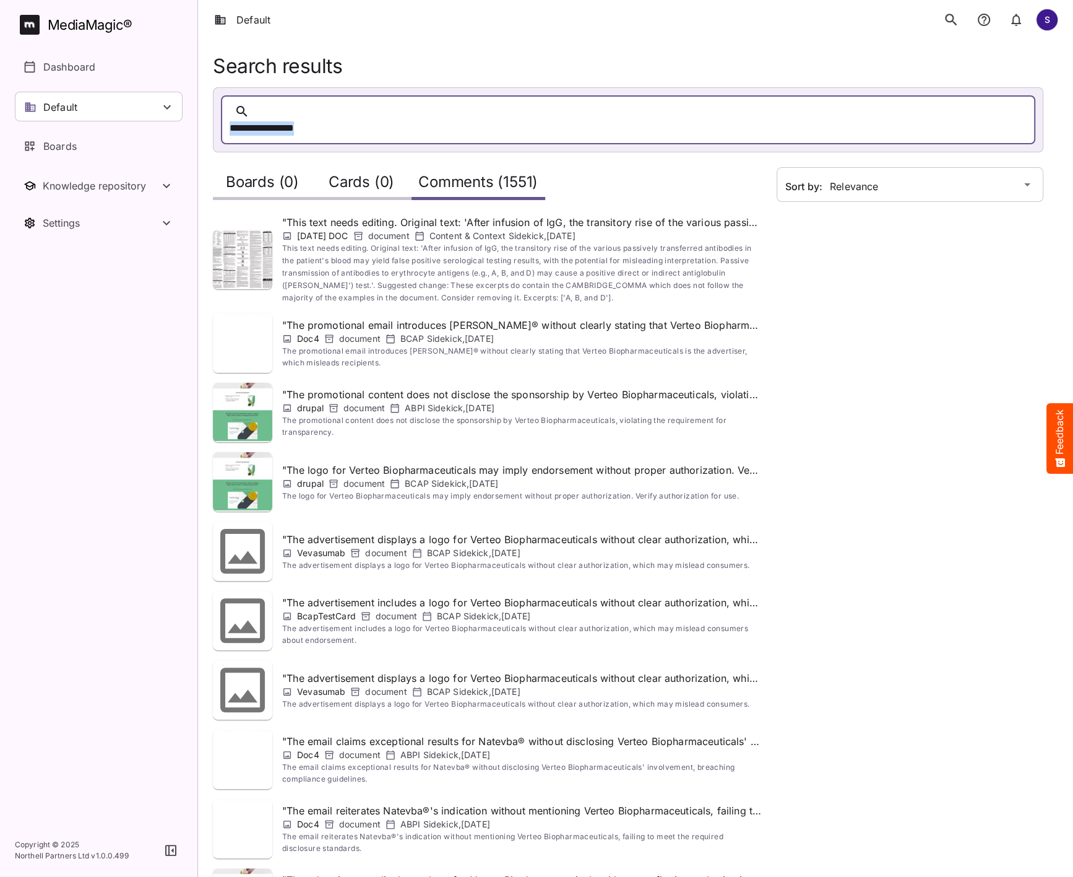
click at [380, 119] on div "**********" at bounding box center [616, 128] width 773 height 19
drag, startPoint x: 370, startPoint y: 110, endPoint x: 221, endPoint y: 111, distance: 148.6
click at [221, 111] on div "**********" at bounding box center [628, 119] width 815 height 49
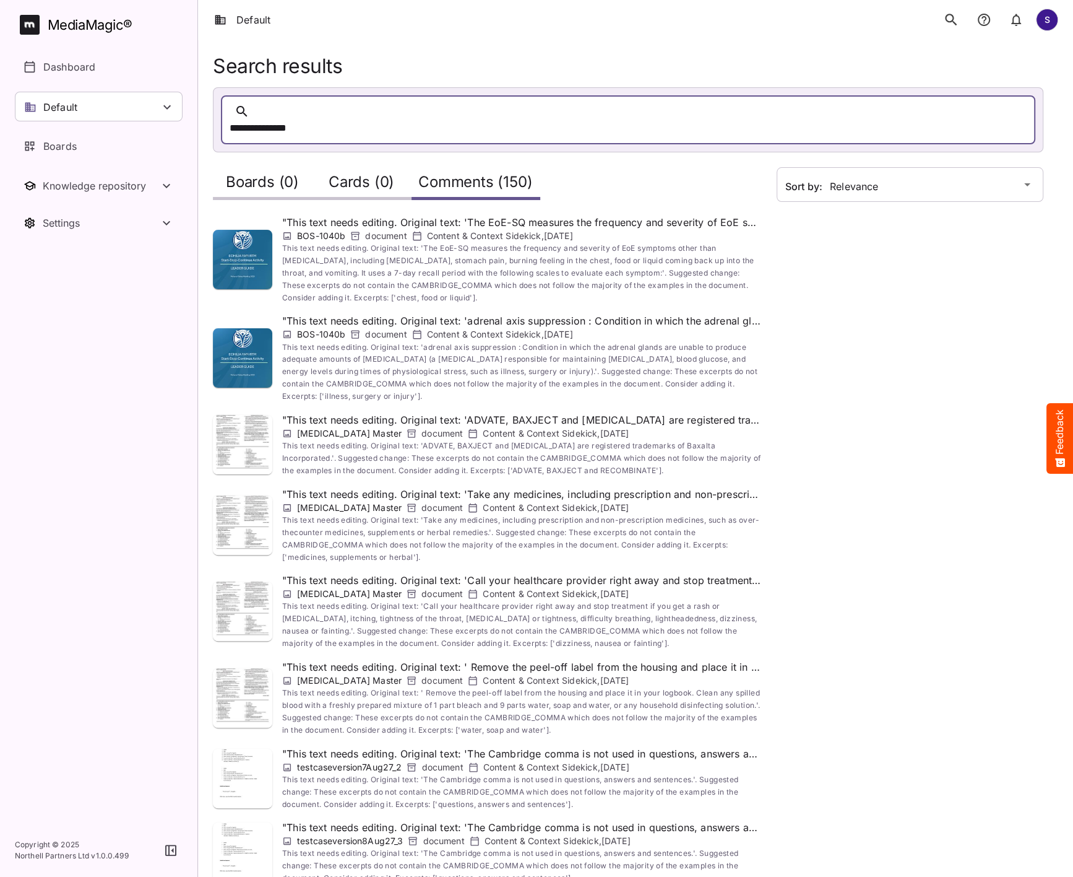
click at [311, 119] on div "**********" at bounding box center [616, 128] width 773 height 19
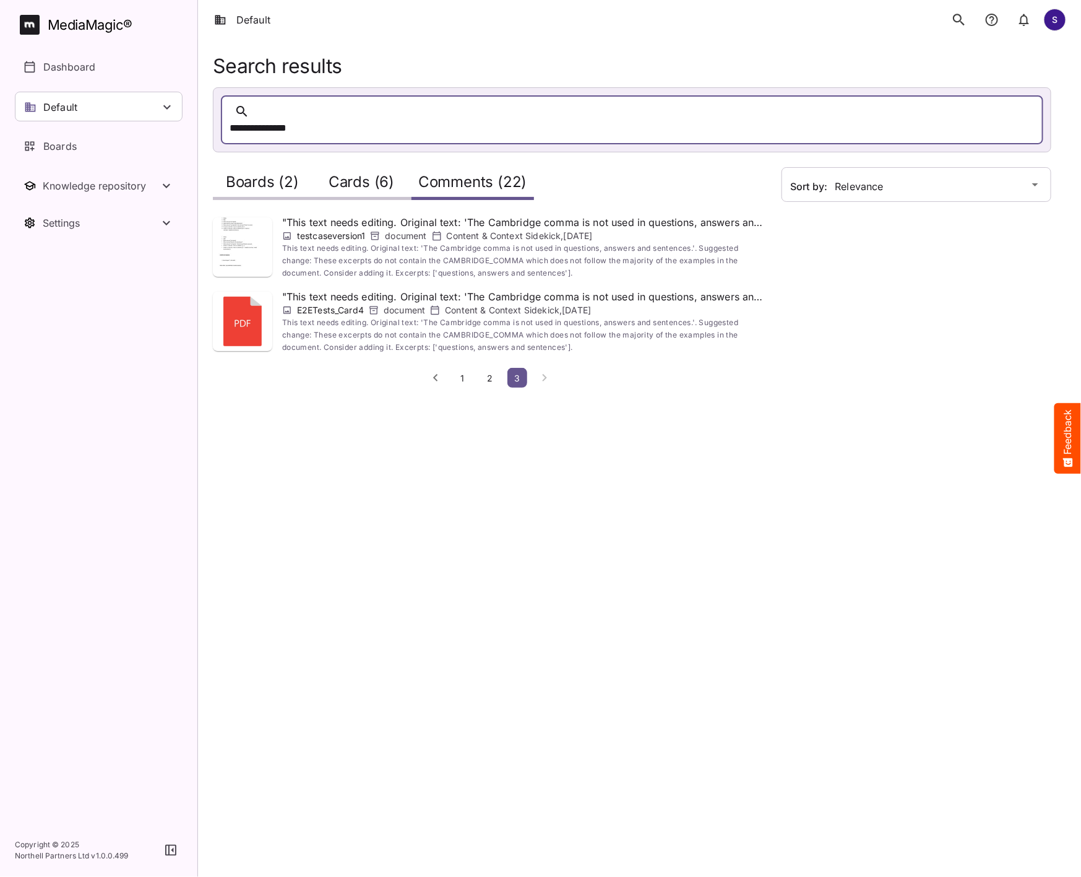
click at [457, 373] on span "1" at bounding box center [463, 378] width 12 height 11
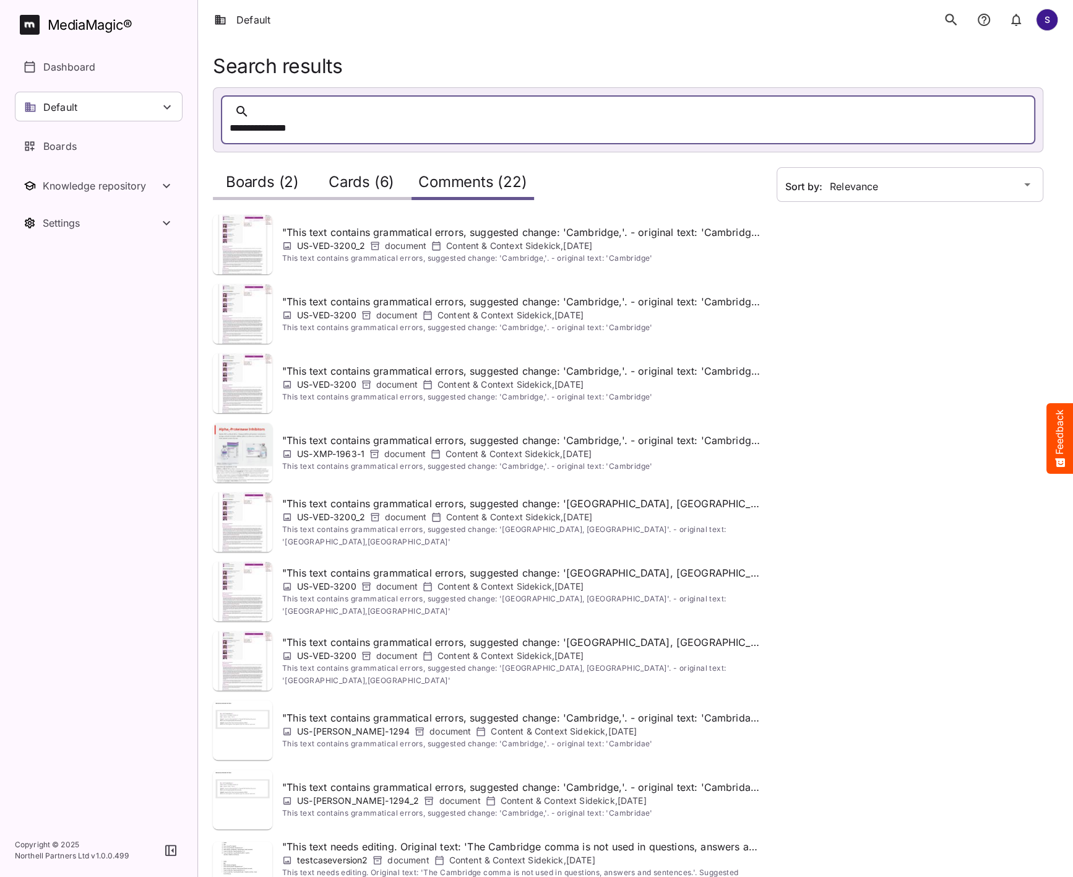
click at [427, 119] on div "**********" at bounding box center [616, 128] width 773 height 19
copy div "**********"
click at [106, 23] on div "MediaMagic ®" at bounding box center [90, 25] width 85 height 20
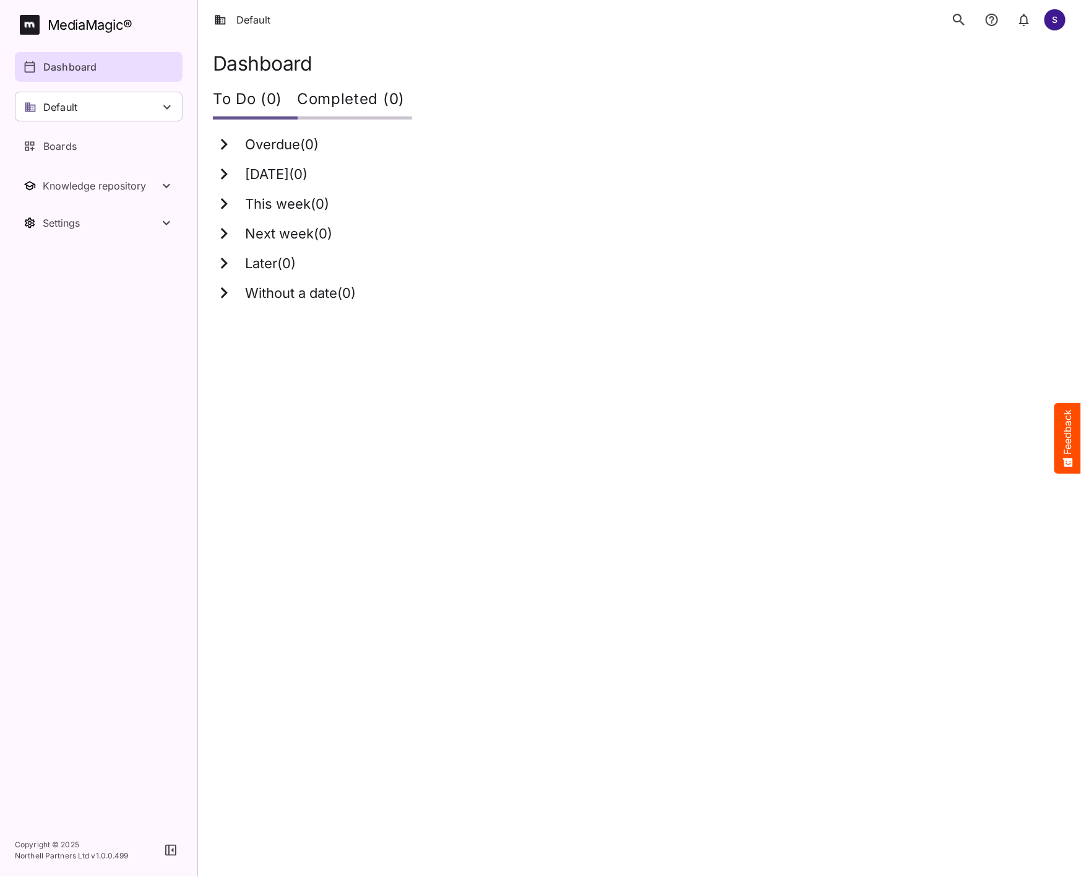
click at [960, 22] on icon "search" at bounding box center [959, 20] width 12 height 12
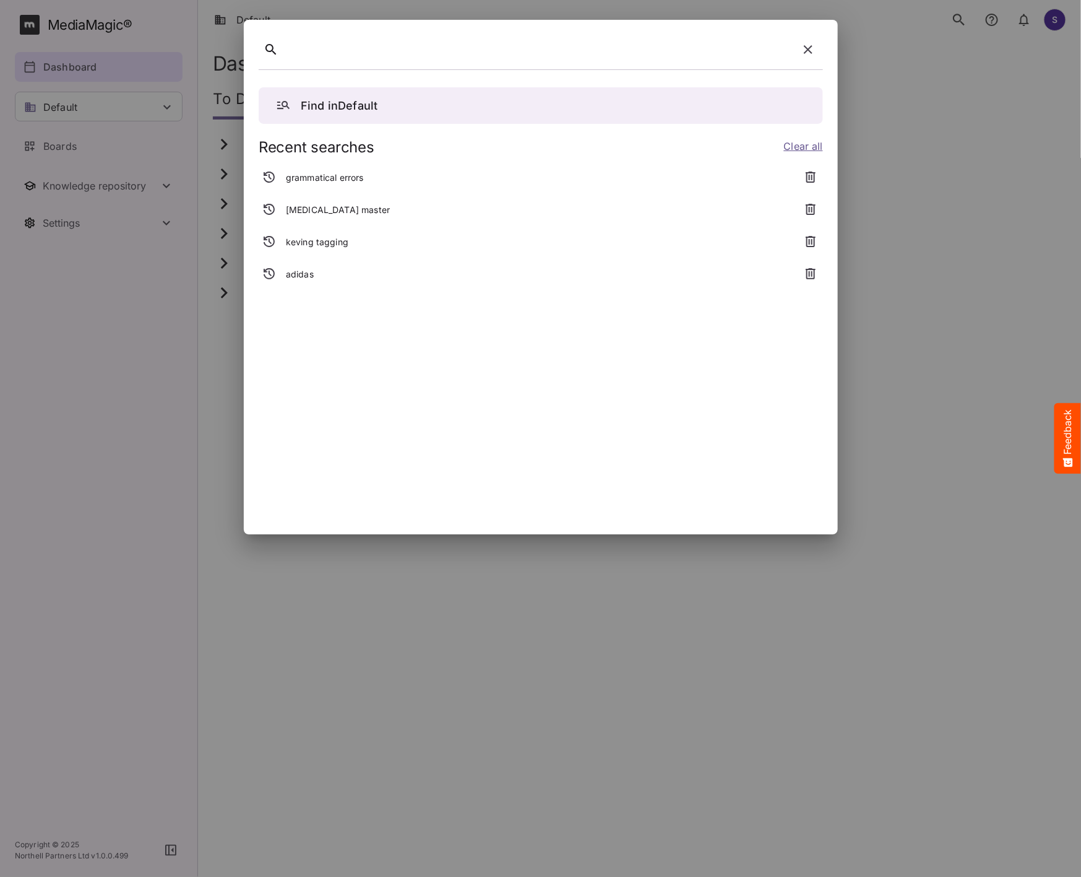
paste div
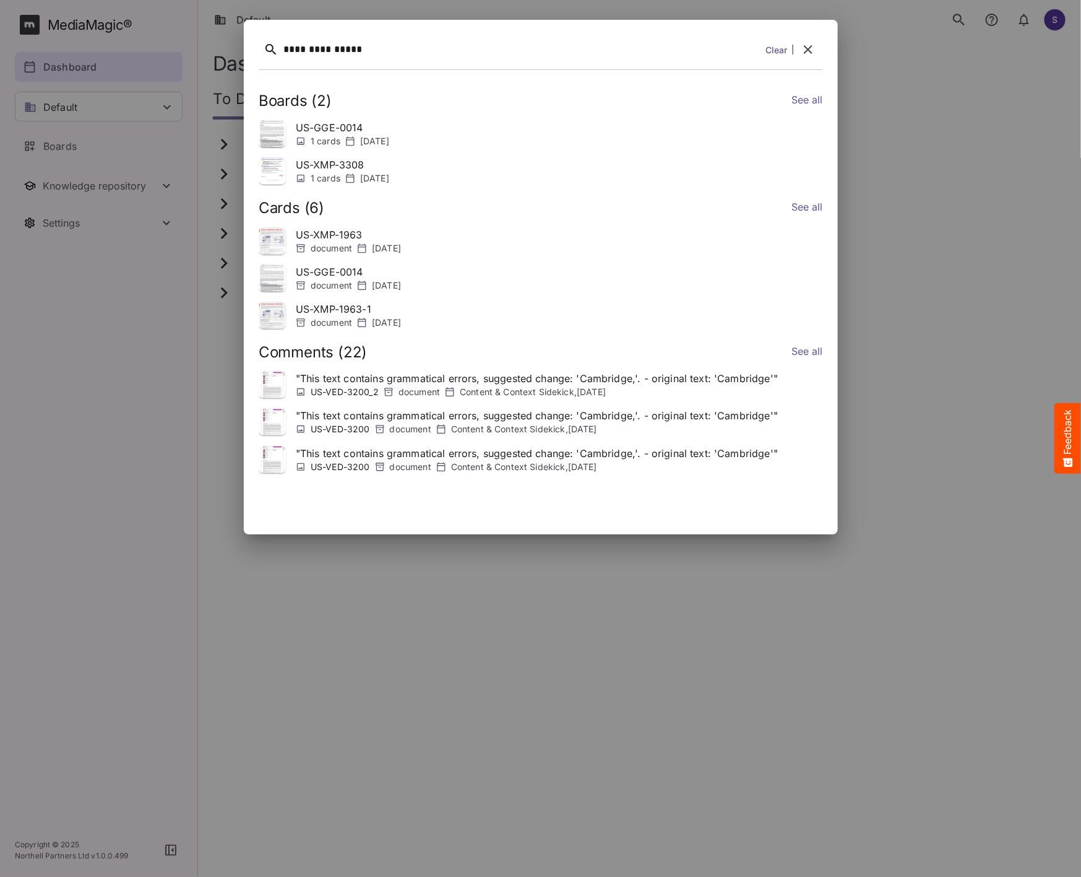
click at [821, 350] on link "See all" at bounding box center [807, 353] width 32 height 18
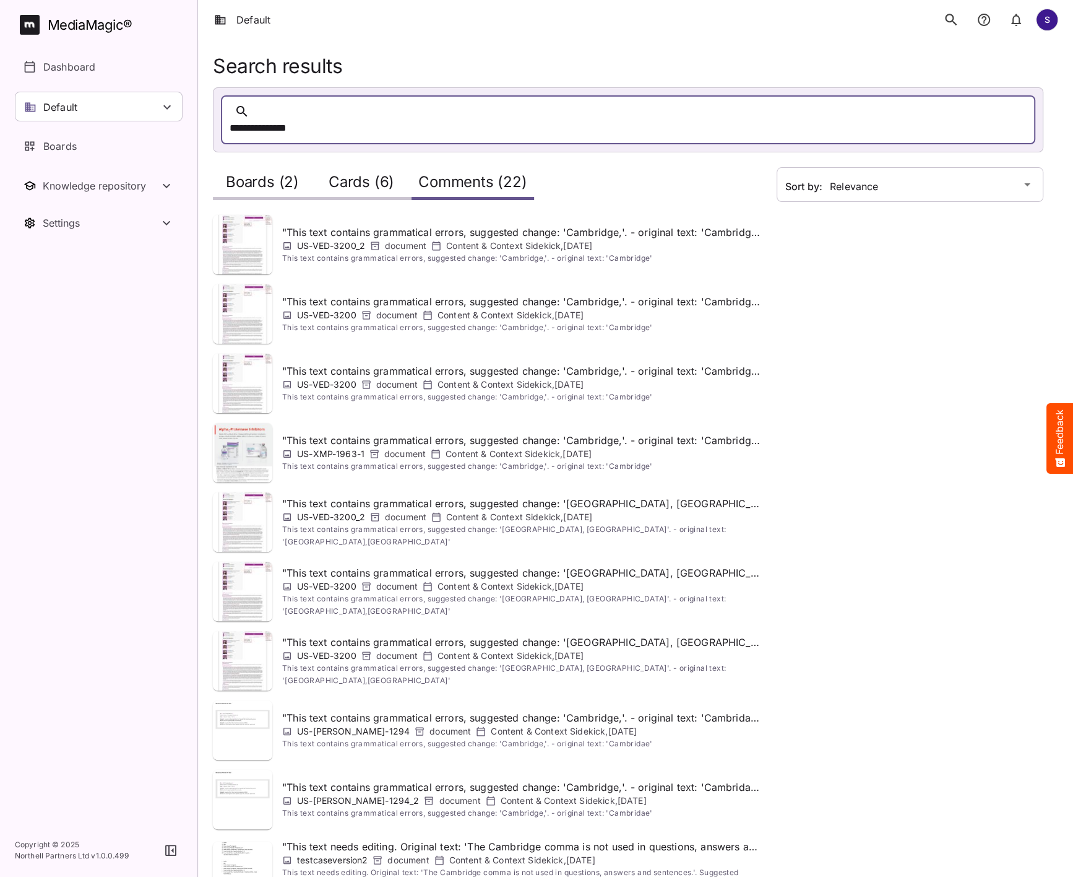
click at [106, 10] on nav "MediaMagic ® Dashboard Default BasicSearchTestWorkspace Clearcast 1 Default E2E…" at bounding box center [98, 411] width 197 height 823
click at [106, 18] on div "MediaMagic ®" at bounding box center [90, 25] width 85 height 20
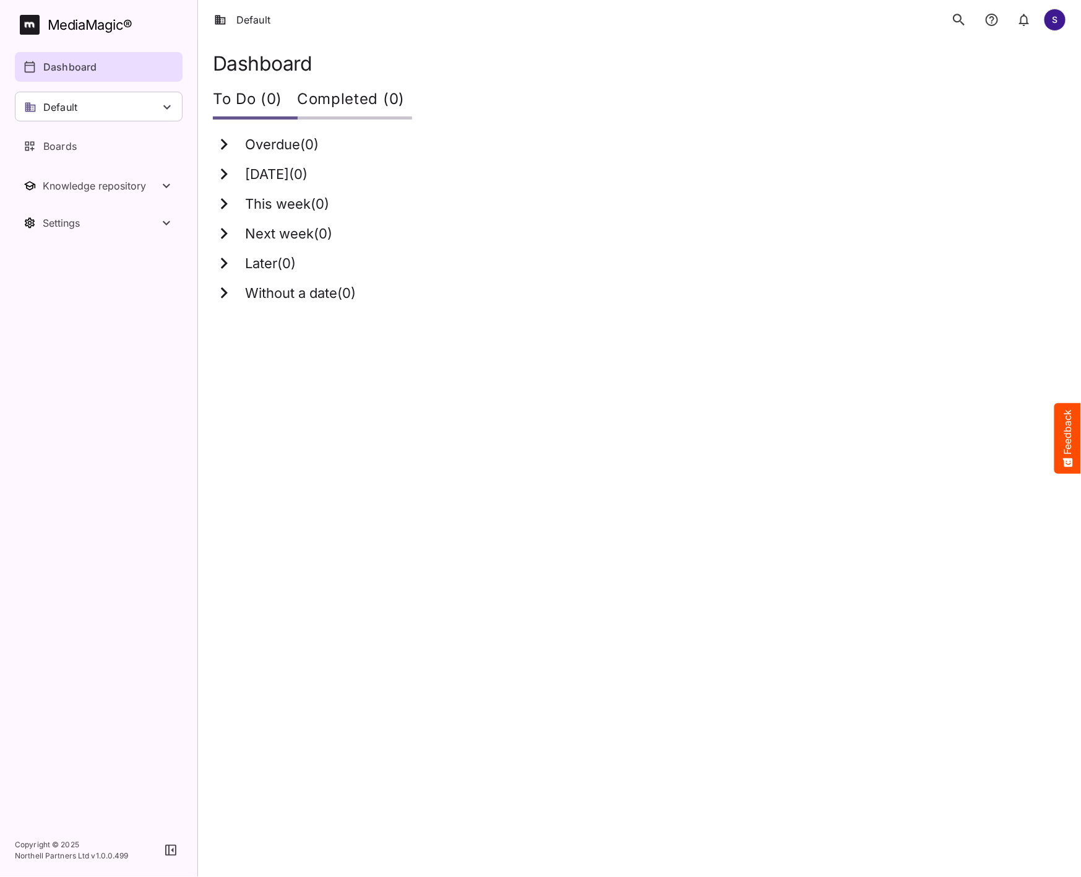
click at [962, 18] on icon "search" at bounding box center [959, 20] width 12 height 12
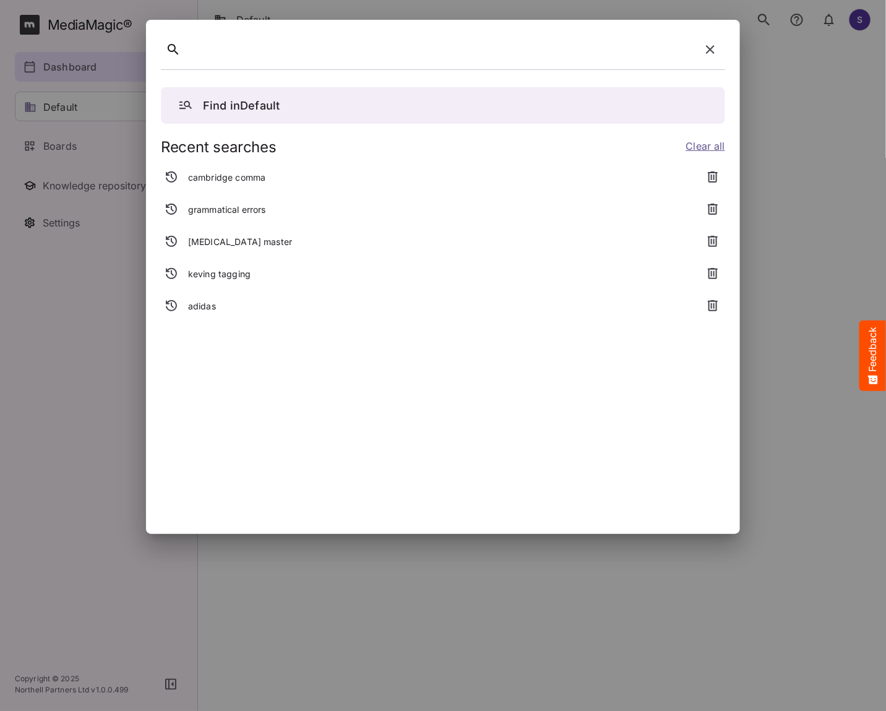
click at [196, 311] on p "adidas" at bounding box center [202, 306] width 28 height 12
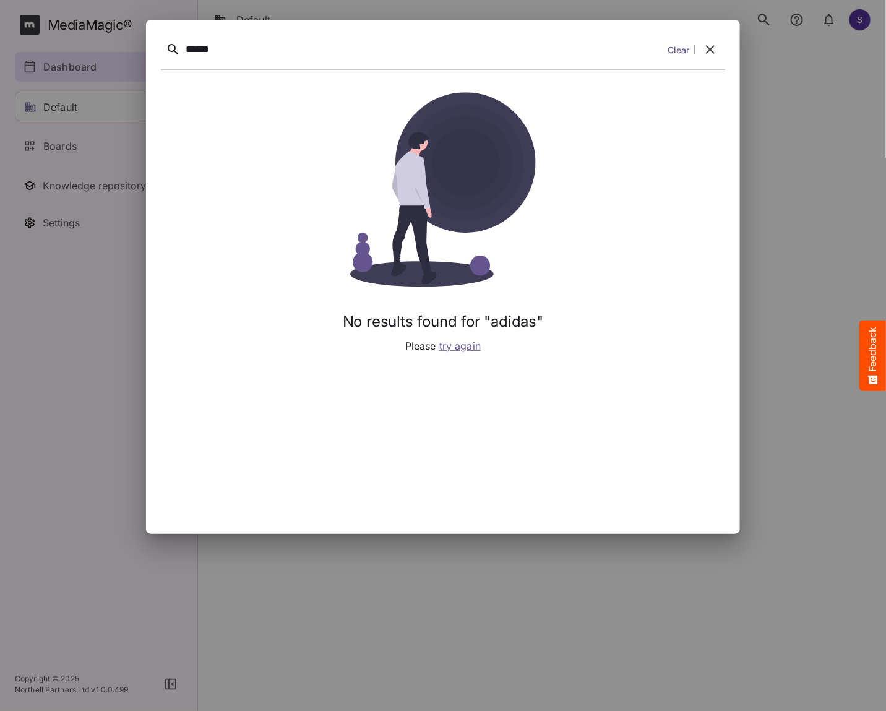
click at [713, 53] on icon "button" at bounding box center [710, 49] width 15 height 15
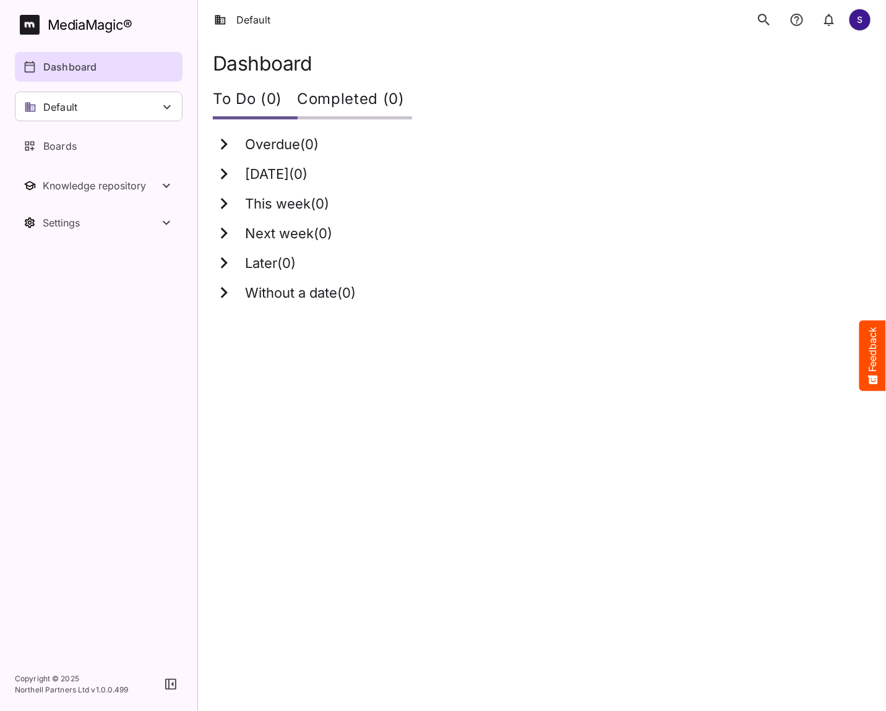
click at [767, 22] on icon "search" at bounding box center [764, 20] width 12 height 12
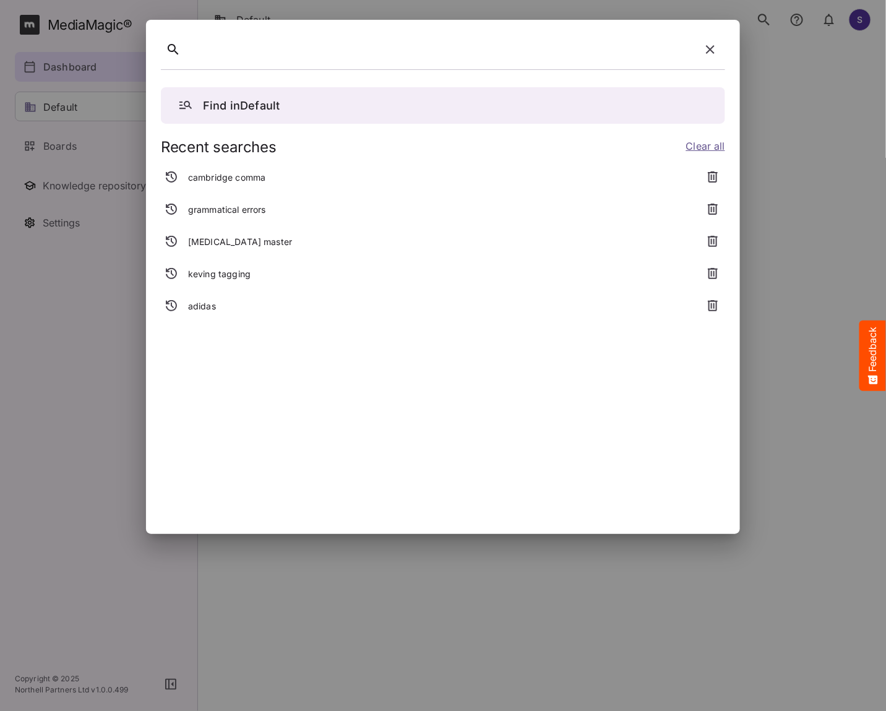
click at [205, 308] on p "adidas" at bounding box center [202, 306] width 28 height 12
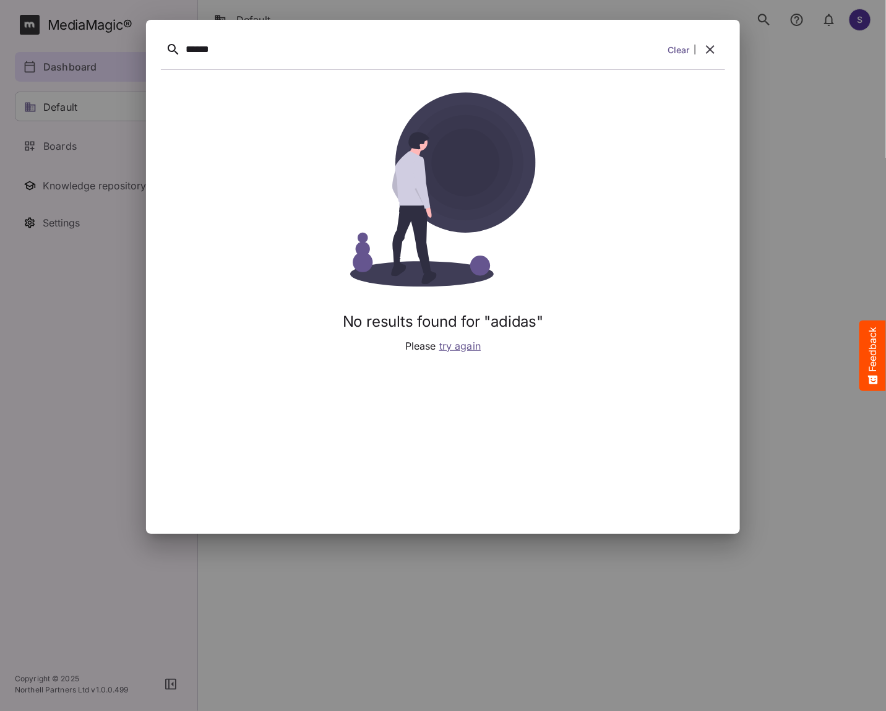
click at [709, 58] on button "button" at bounding box center [711, 50] width 30 height 30
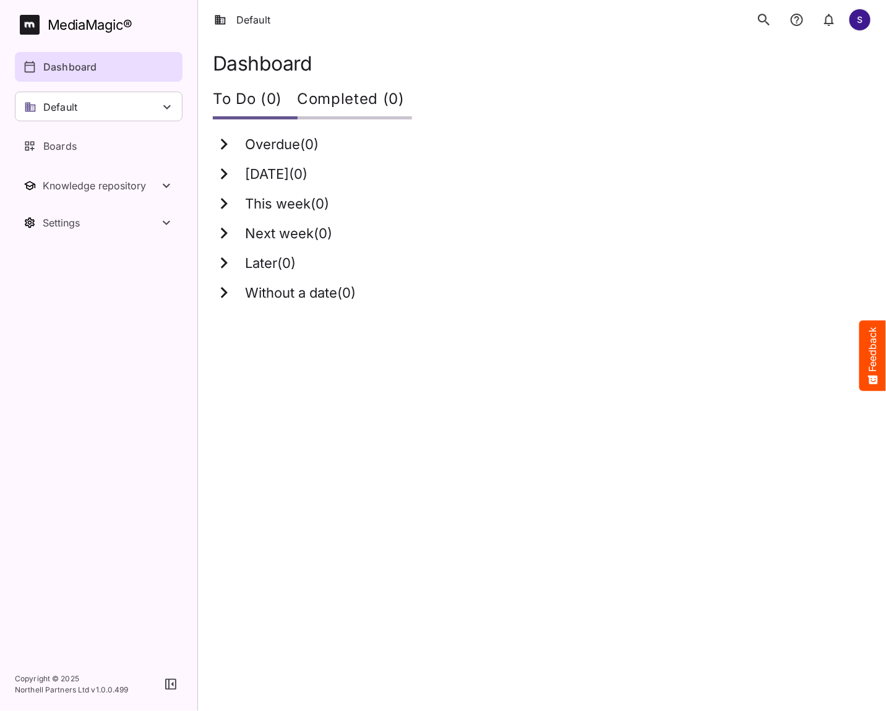
click at [764, 21] on icon "search" at bounding box center [764, 20] width 12 height 12
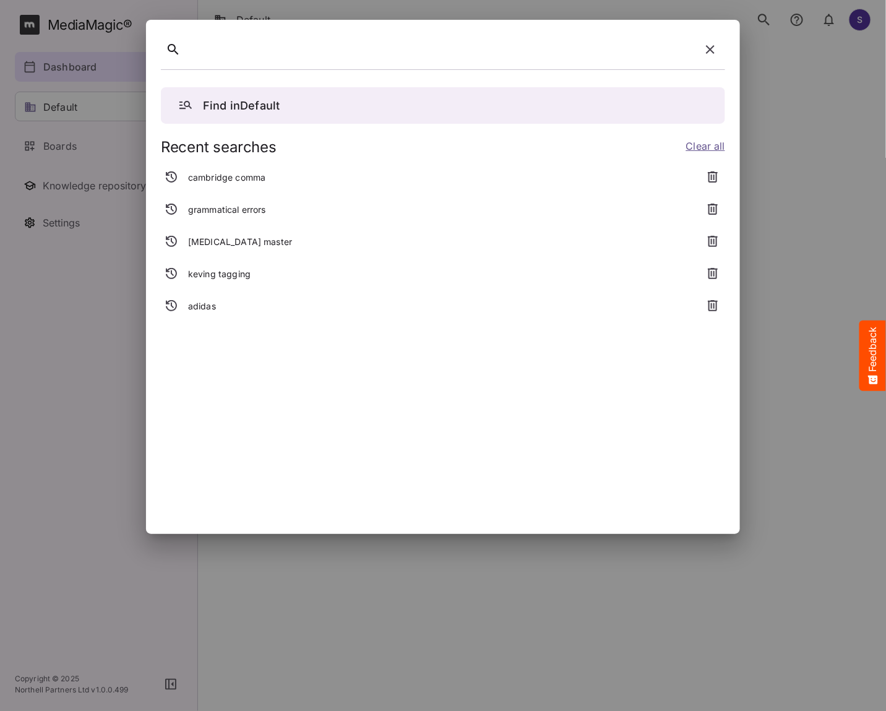
click at [217, 180] on p "cambridge comma" at bounding box center [226, 177] width 77 height 12
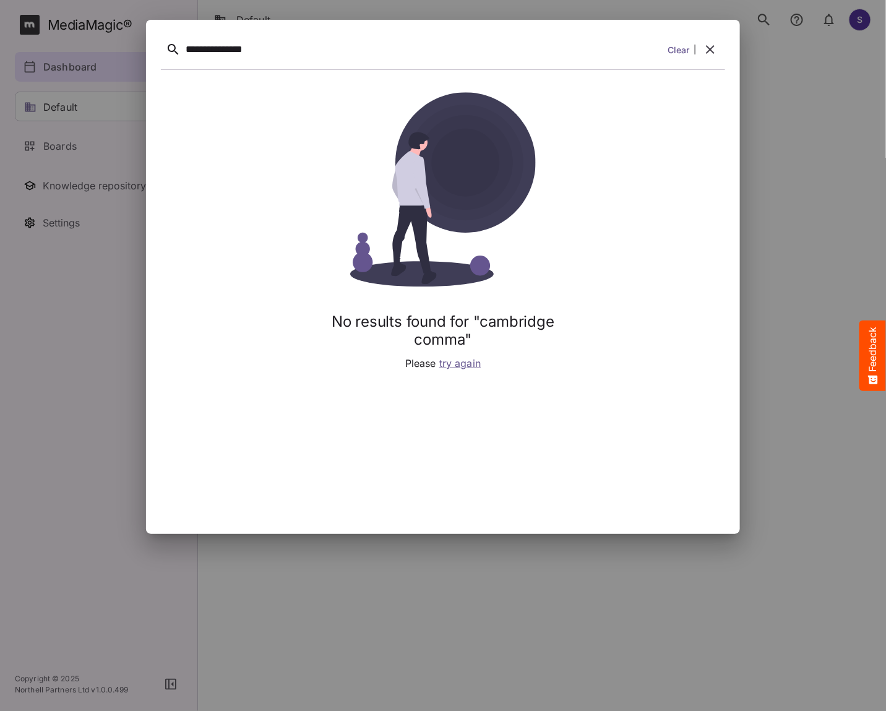
click at [718, 45] on icon "button" at bounding box center [710, 49] width 15 height 15
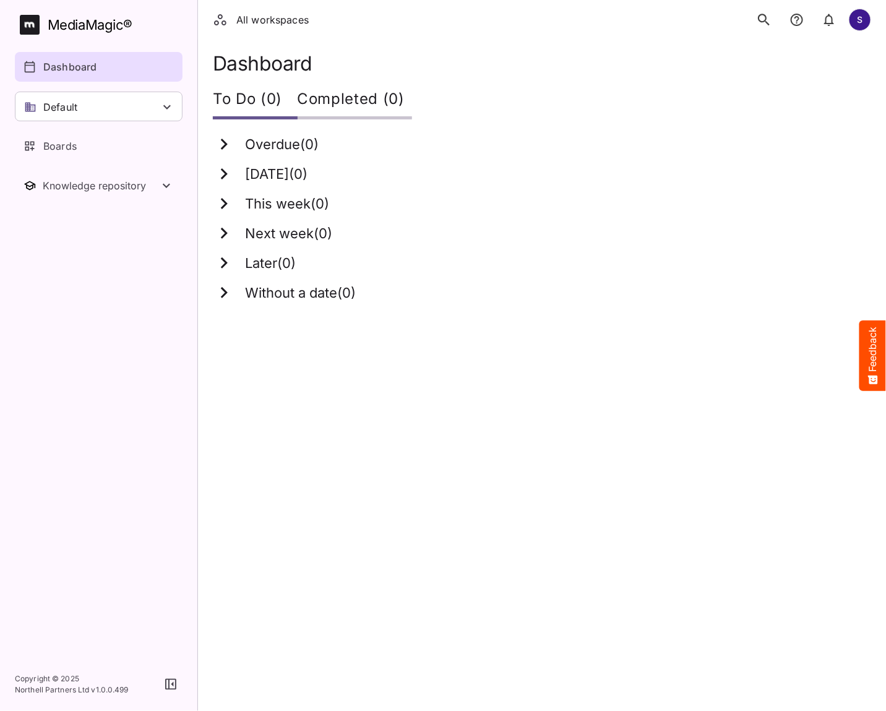
click at [766, 21] on icon "search" at bounding box center [764, 20] width 12 height 12
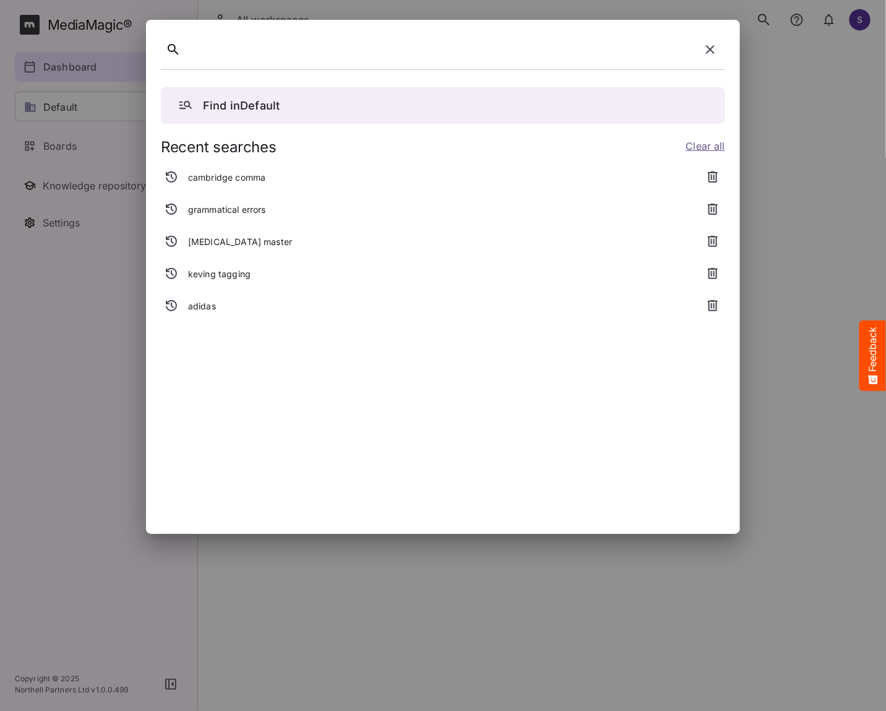
click at [217, 300] on div "adidas" at bounding box center [428, 306] width 535 height 22
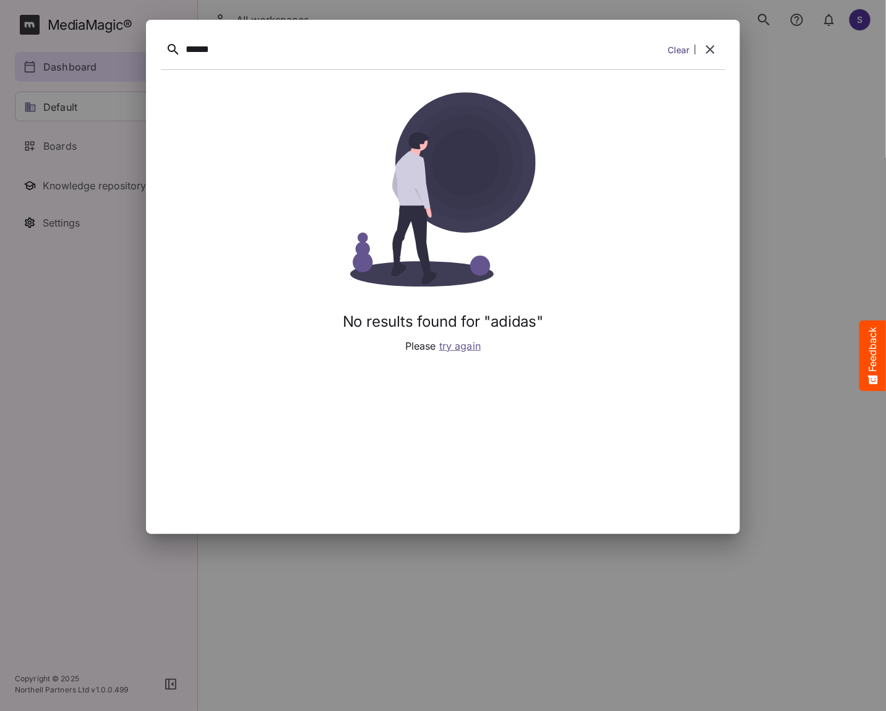
click at [418, 53] on div "******" at bounding box center [424, 49] width 477 height 19
click at [719, 51] on button "button" at bounding box center [711, 50] width 30 height 30
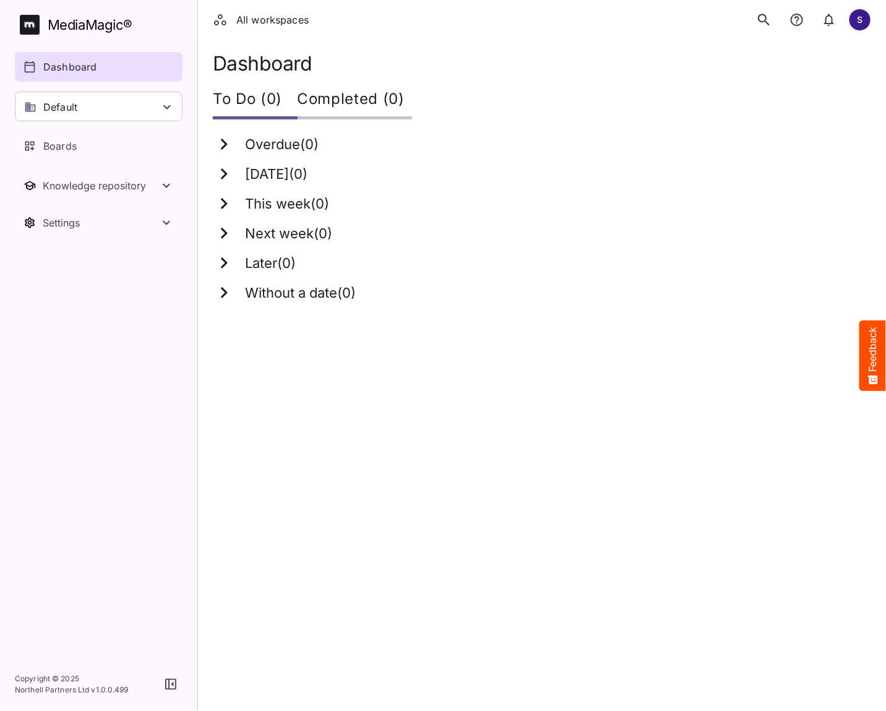
click at [760, 20] on icon "search" at bounding box center [764, 20] width 12 height 12
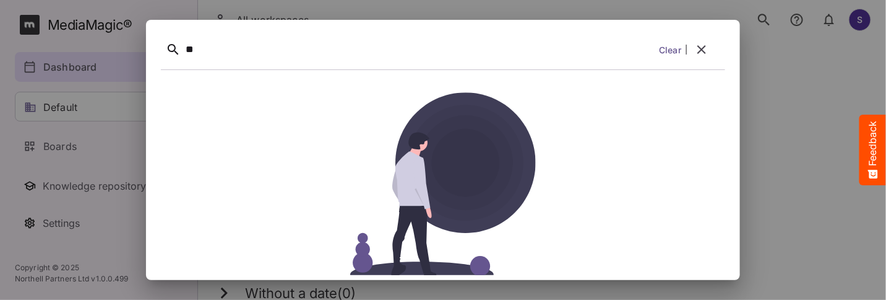
click at [224, 56] on div "**" at bounding box center [420, 49] width 469 height 19
click at [775, 43] on div at bounding box center [443, 150] width 886 height 300
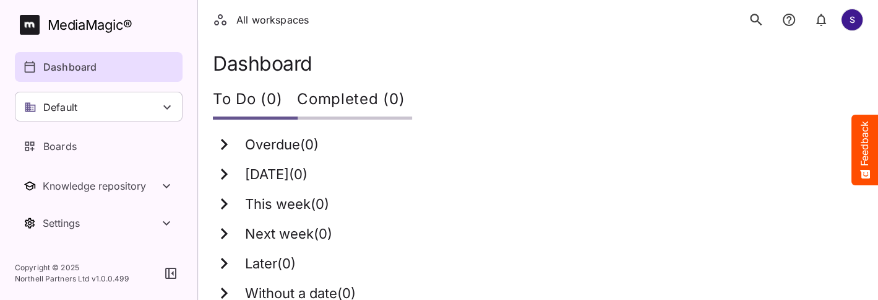
click at [755, 19] on icon "search" at bounding box center [756, 20] width 16 height 16
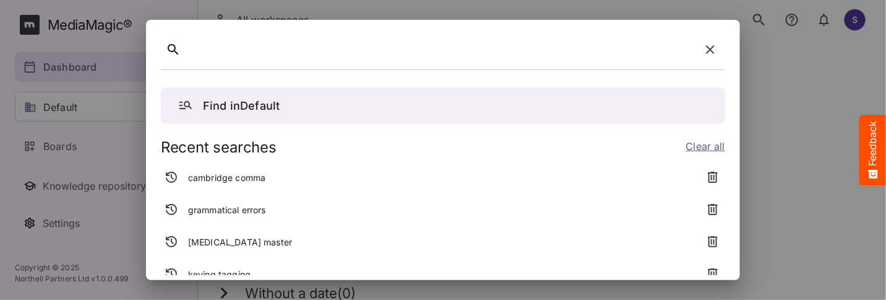
click at [257, 180] on p "cambridge comma" at bounding box center [226, 177] width 77 height 12
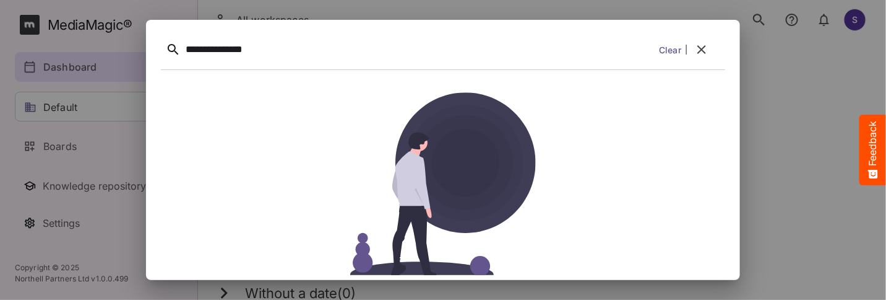
click at [706, 51] on icon "button" at bounding box center [702, 49] width 15 height 15
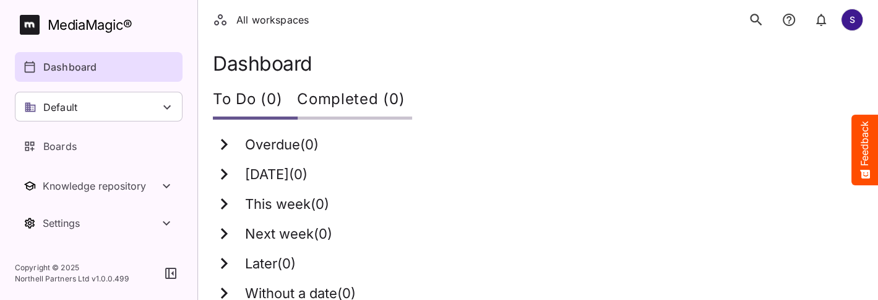
click at [753, 17] on icon "search" at bounding box center [756, 20] width 16 height 16
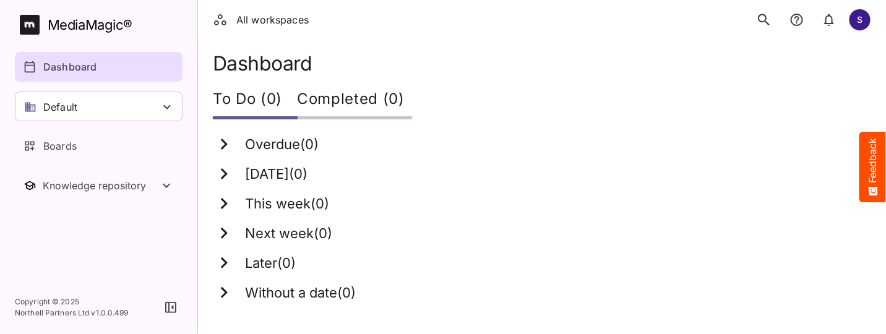
click at [764, 30] on button "search" at bounding box center [765, 20] width 26 height 26
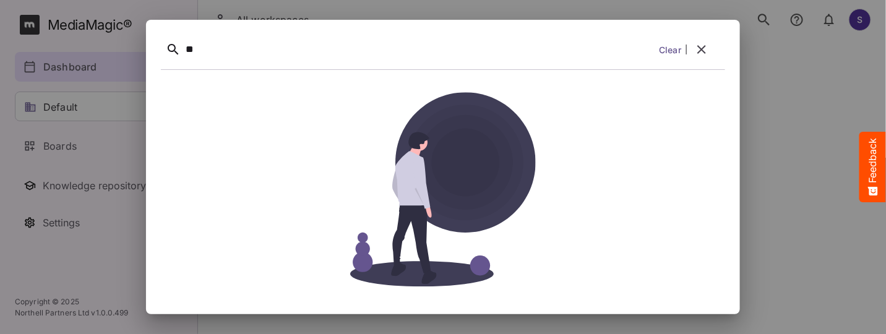
click at [677, 51] on link "Clear" at bounding box center [670, 49] width 22 height 13
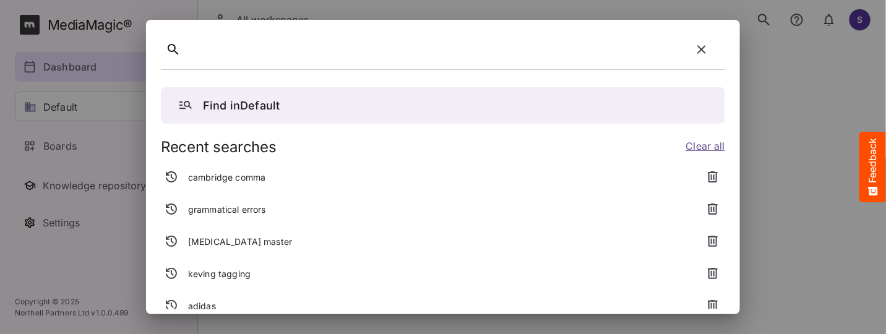
click at [215, 306] on p "adidas" at bounding box center [202, 306] width 28 height 12
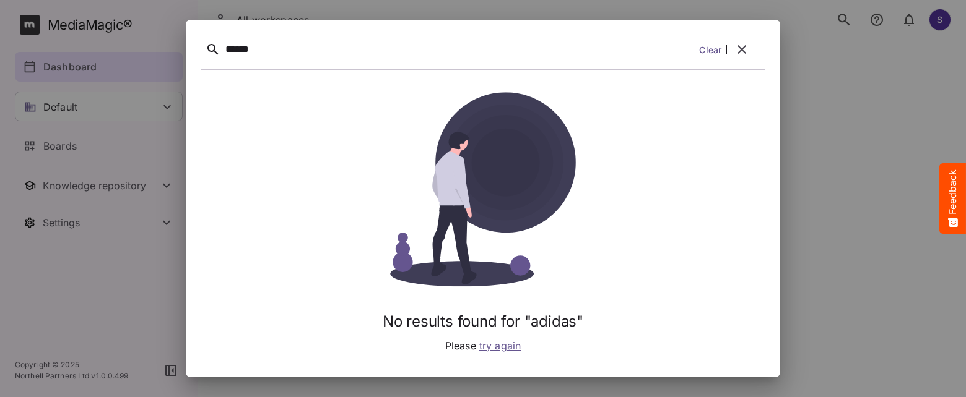
drag, startPoint x: 289, startPoint y: 46, endPoint x: 298, endPoint y: 53, distance: 11.4
click at [289, 46] on div "******" at bounding box center [459, 49] width 469 height 19
drag, startPoint x: 295, startPoint y: 53, endPoint x: 250, endPoint y: 50, distance: 45.3
click at [250, 50] on div "******" at bounding box center [459, 49] width 469 height 19
click at [341, 49] on div "******" at bounding box center [459, 49] width 469 height 19
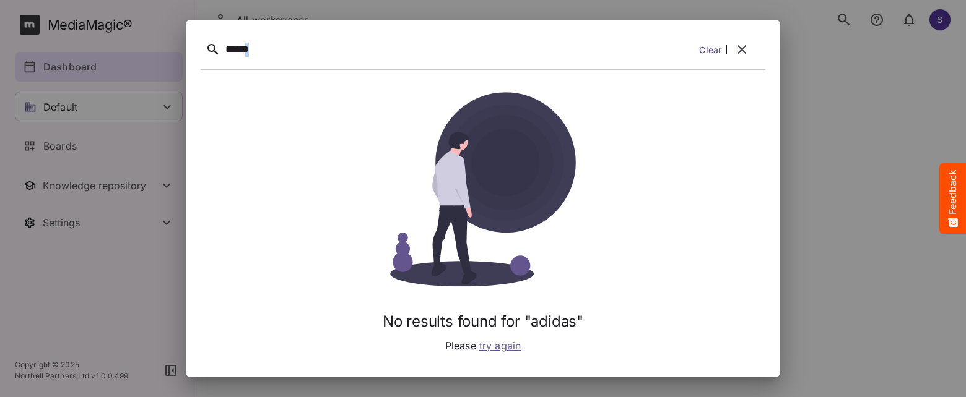
drag, startPoint x: 275, startPoint y: 53, endPoint x: 252, endPoint y: 51, distance: 23.0
click at [252, 51] on div "******" at bounding box center [459, 49] width 469 height 19
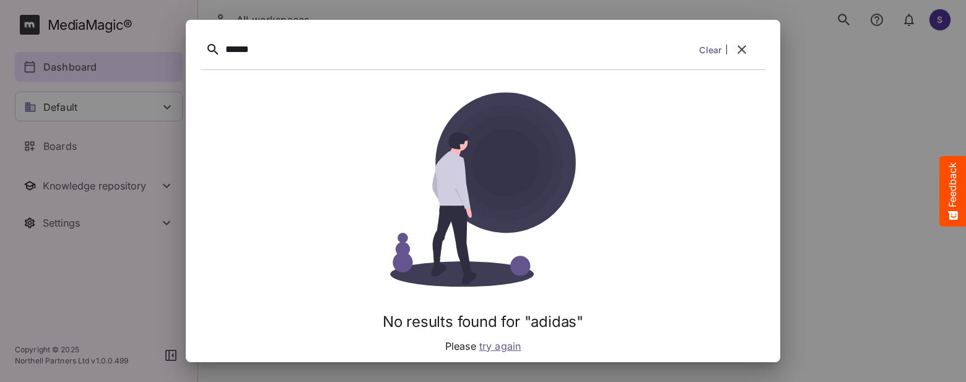
click at [356, 43] on div "******" at bounding box center [459, 49] width 469 height 19
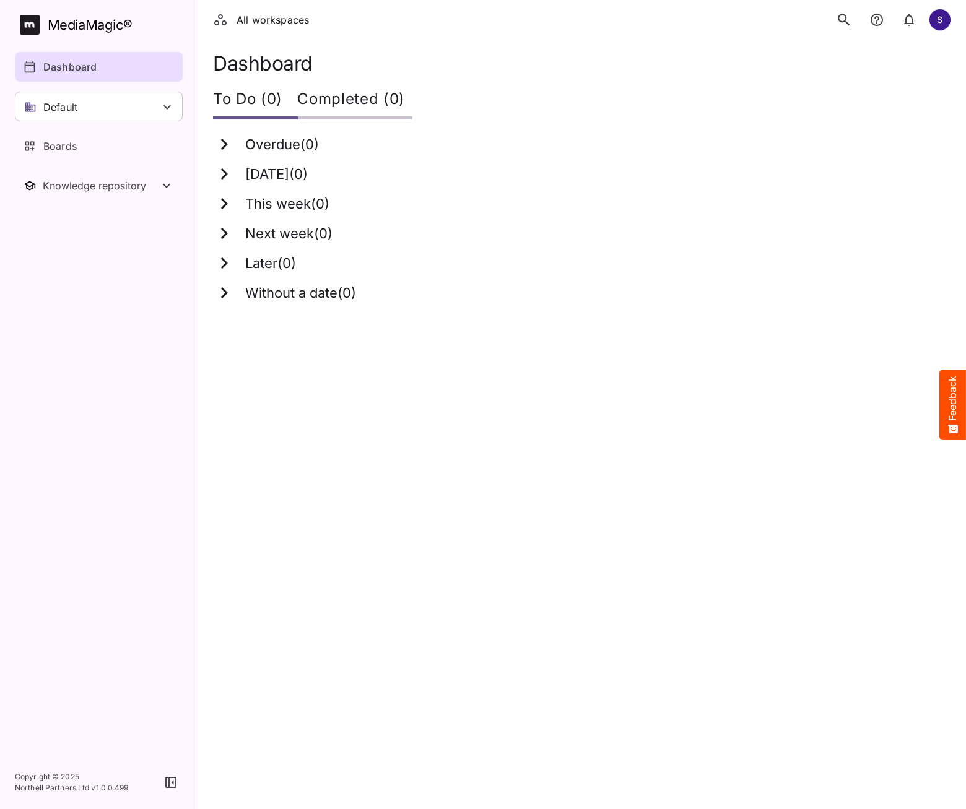
click at [843, 20] on icon "search" at bounding box center [844, 20] width 16 height 16
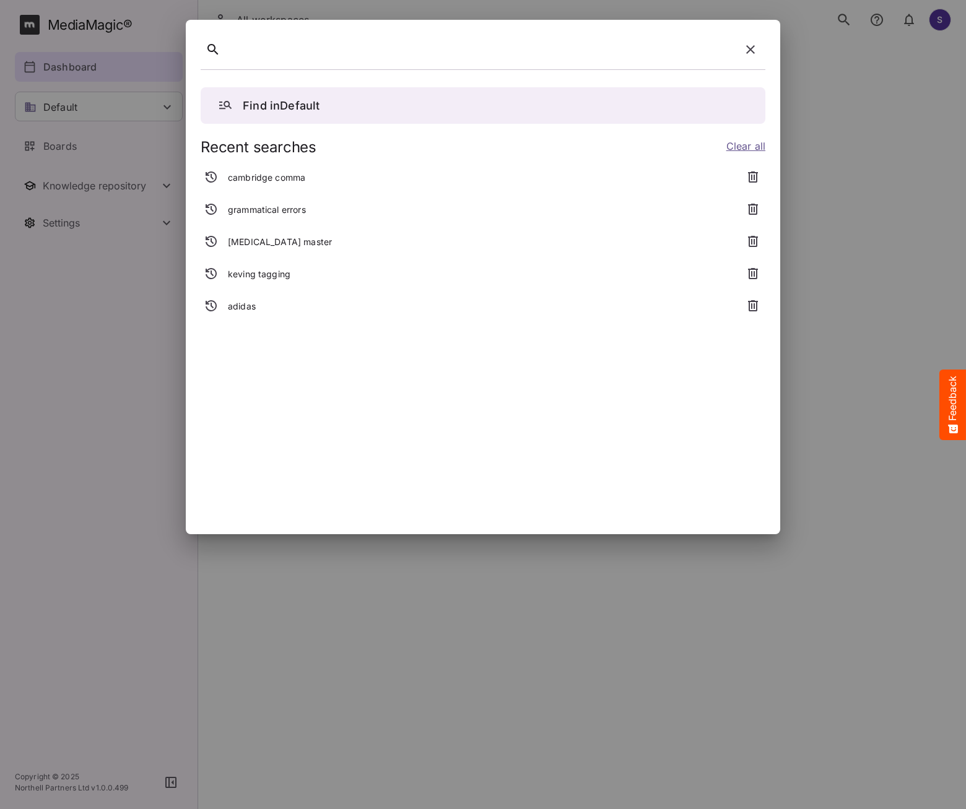
click at [242, 310] on p "adidas" at bounding box center [242, 306] width 28 height 12
